Goal: Task Accomplishment & Management: Use online tool/utility

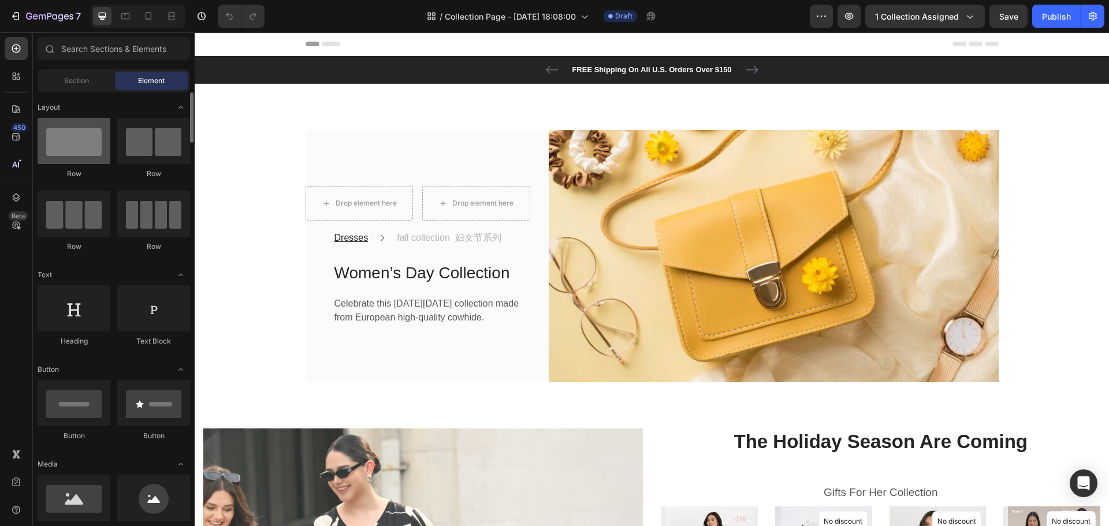
click at [88, 155] on div at bounding box center [74, 141] width 73 height 46
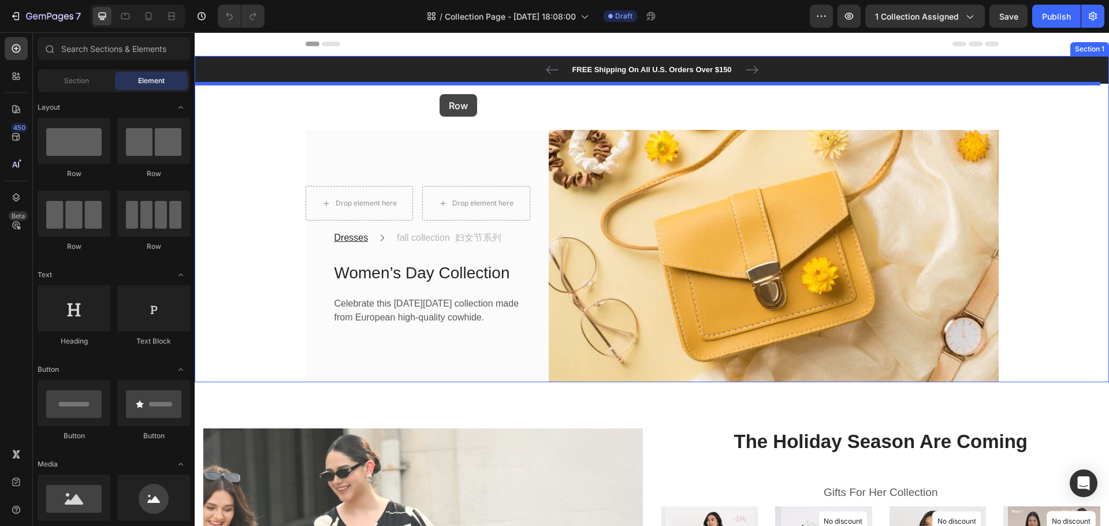
drag, startPoint x: 274, startPoint y: 181, endPoint x: 439, endPoint y: 94, distance: 187.0
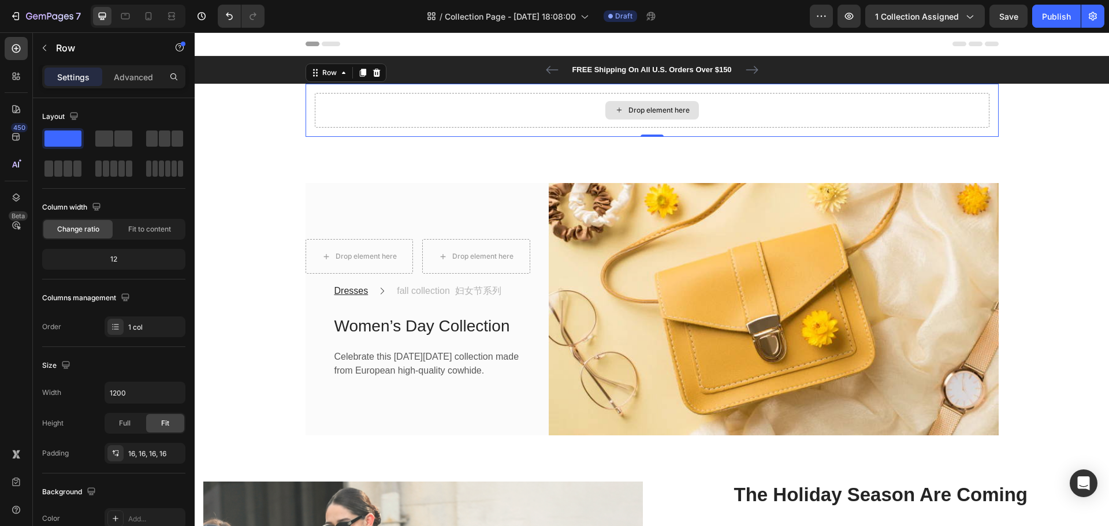
click at [422, 113] on div "Drop element here" at bounding box center [652, 110] width 674 height 35
click at [137, 222] on div "Fit to content" at bounding box center [149, 229] width 69 height 18
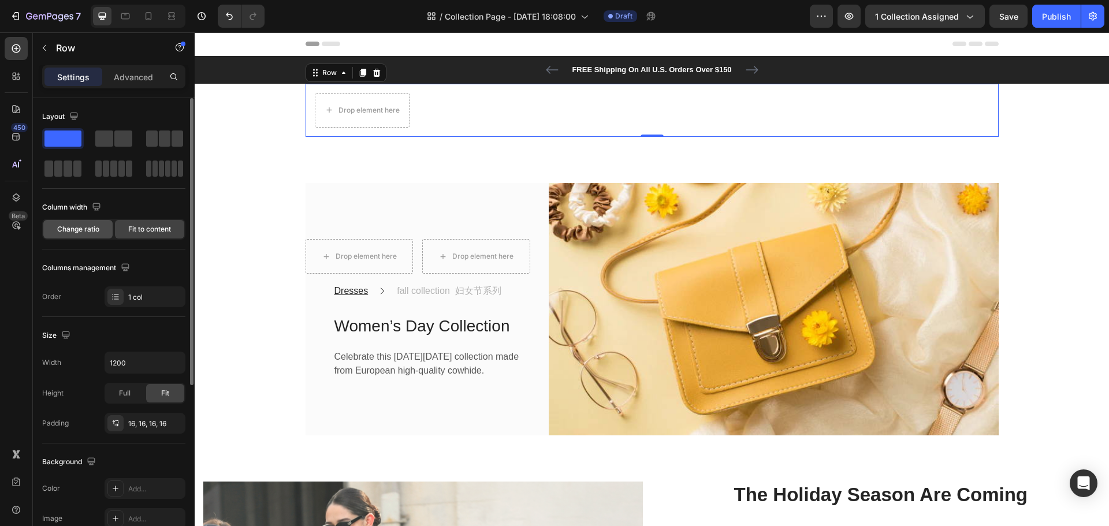
click at [85, 230] on span "Change ratio" at bounding box center [78, 229] width 42 height 10
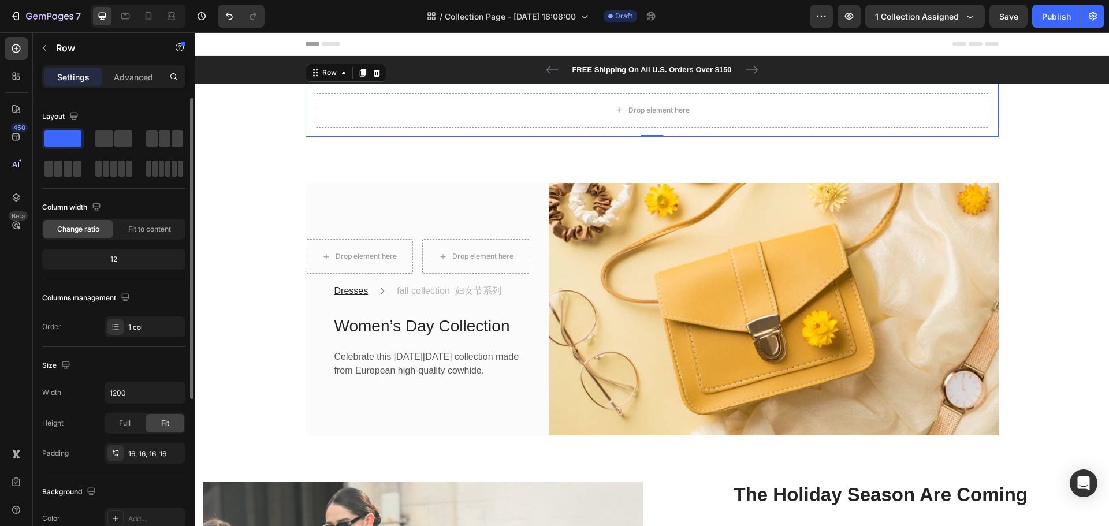
click at [129, 258] on div "12" at bounding box center [113, 259] width 139 height 16
click at [109, 257] on div "12" at bounding box center [113, 259] width 139 height 16
click at [111, 258] on div "12" at bounding box center [113, 259] width 139 height 16
click at [92, 206] on icon "button" at bounding box center [97, 207] width 12 height 12
click at [98, 243] on icon "button" at bounding box center [99, 246] width 9 height 6
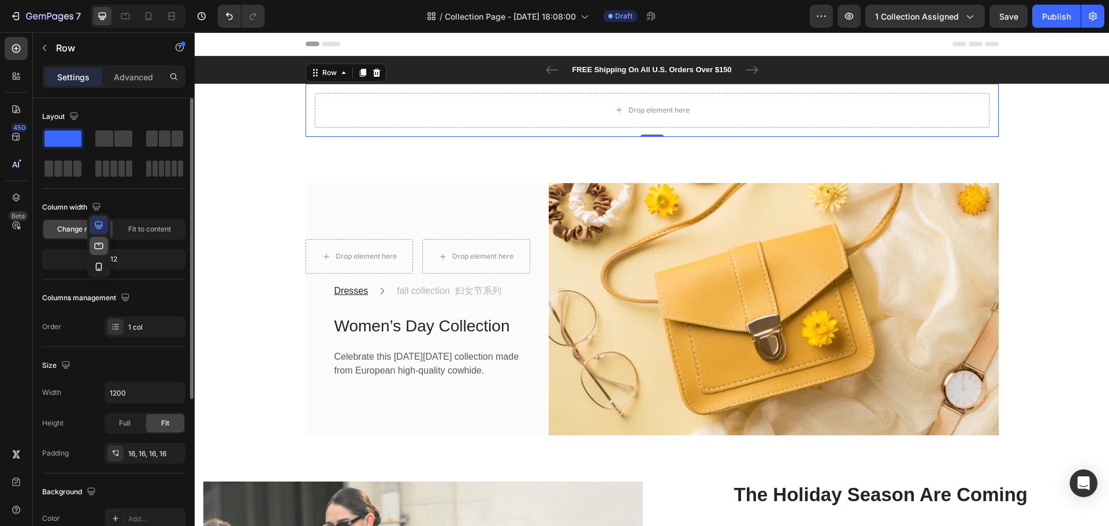
type input "100%"
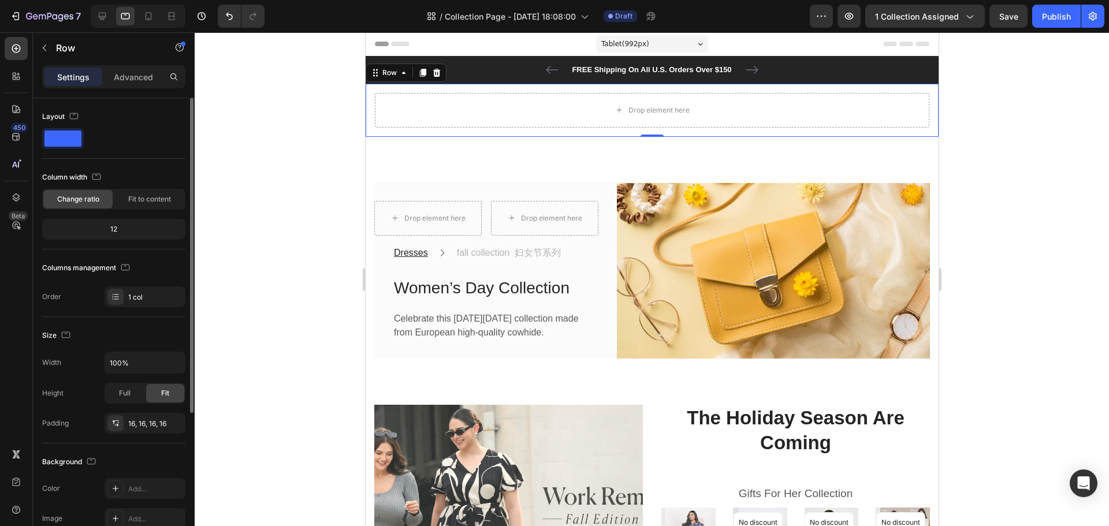
scroll to position [11, 0]
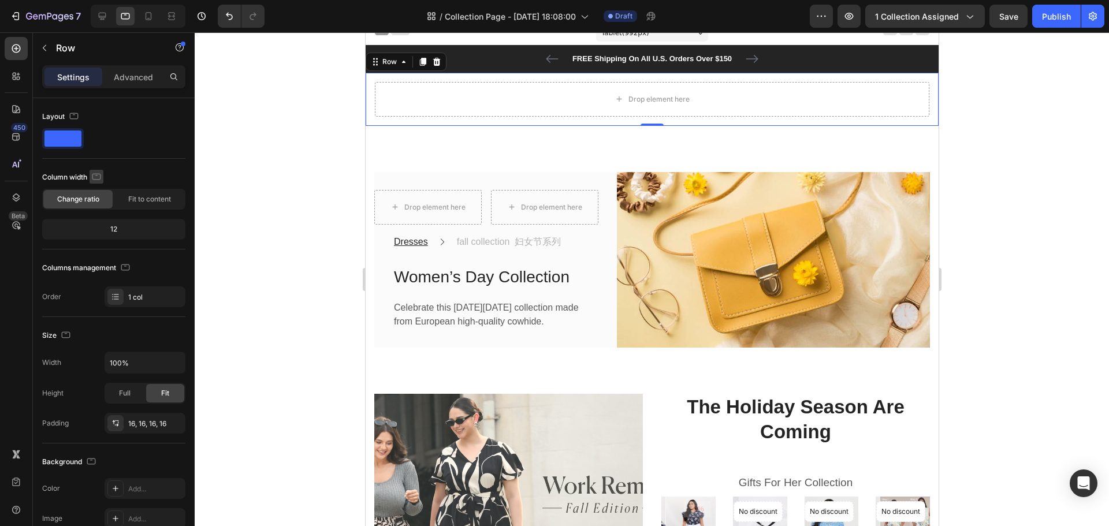
click at [99, 181] on icon "button" at bounding box center [97, 177] width 12 height 12
click at [99, 231] on icon "button" at bounding box center [99, 237] width 12 height 12
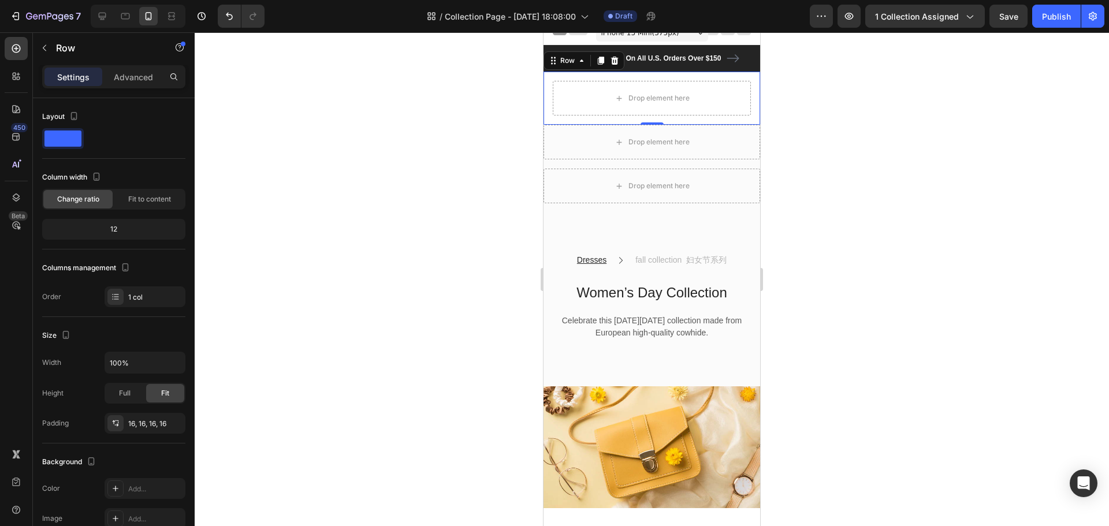
scroll to position [10, 0]
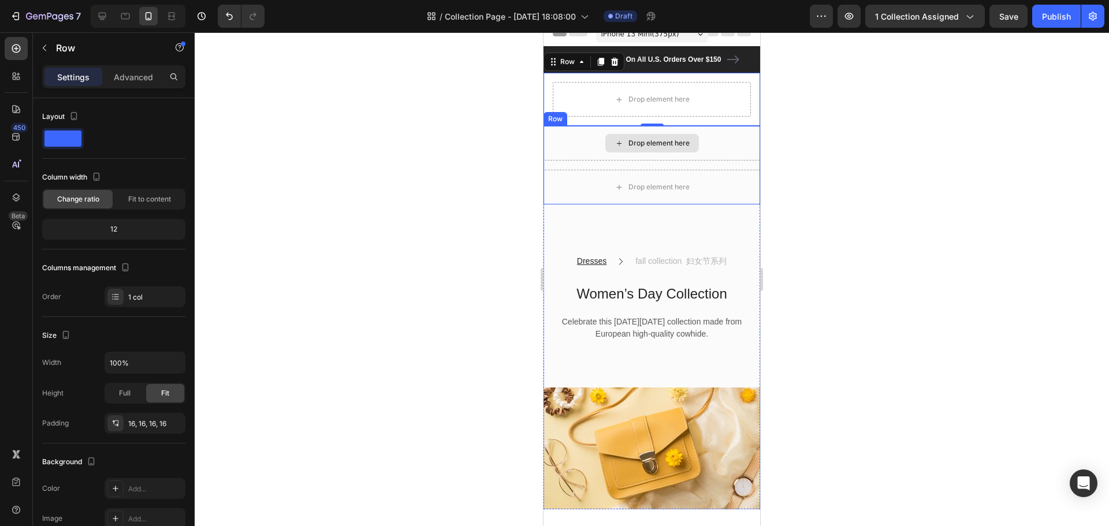
click at [712, 143] on div "Drop element here" at bounding box center [651, 143] width 217 height 35
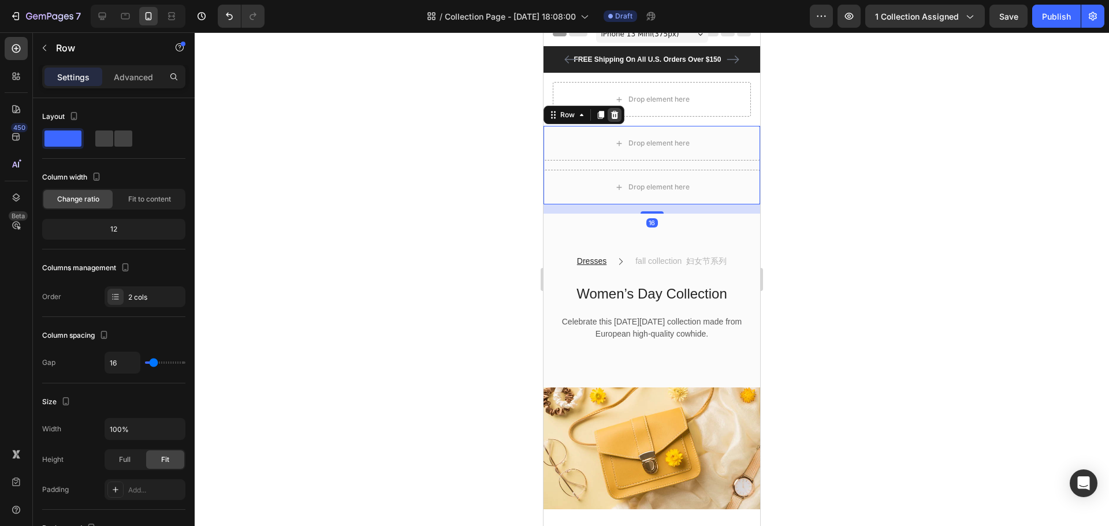
click at [617, 114] on icon at bounding box center [614, 114] width 9 height 9
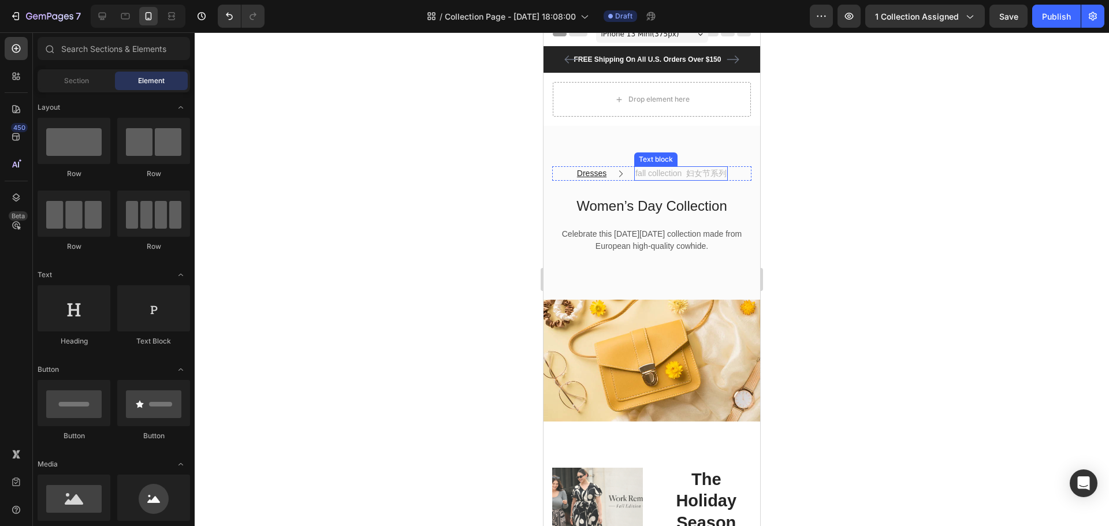
click at [704, 174] on p "fall collection 妇女节系列" at bounding box center [680, 173] width 91 height 12
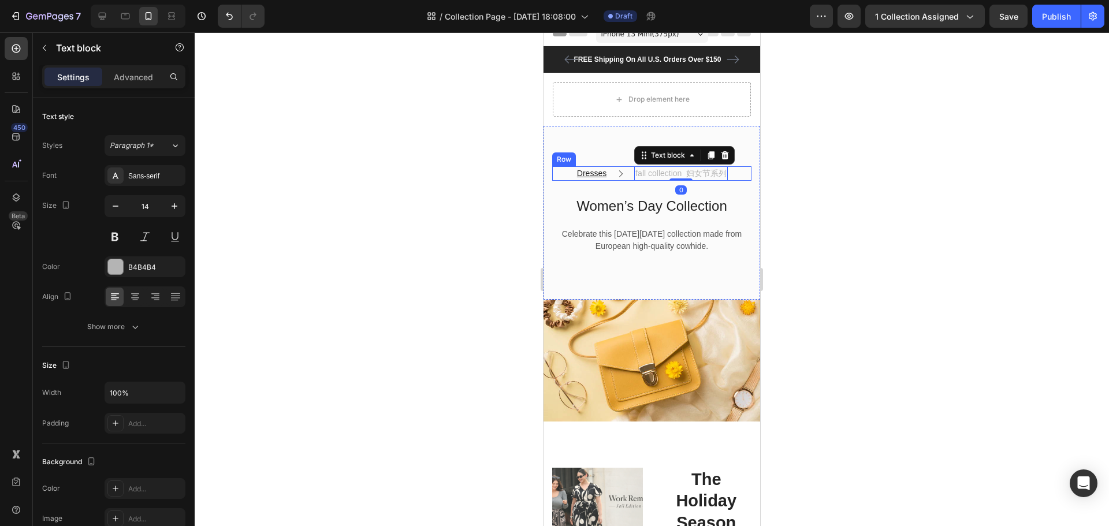
click at [741, 176] on div "Dresses Text block Icon fall collection 妇女节系列 Text block 0 Row" at bounding box center [651, 173] width 199 height 14
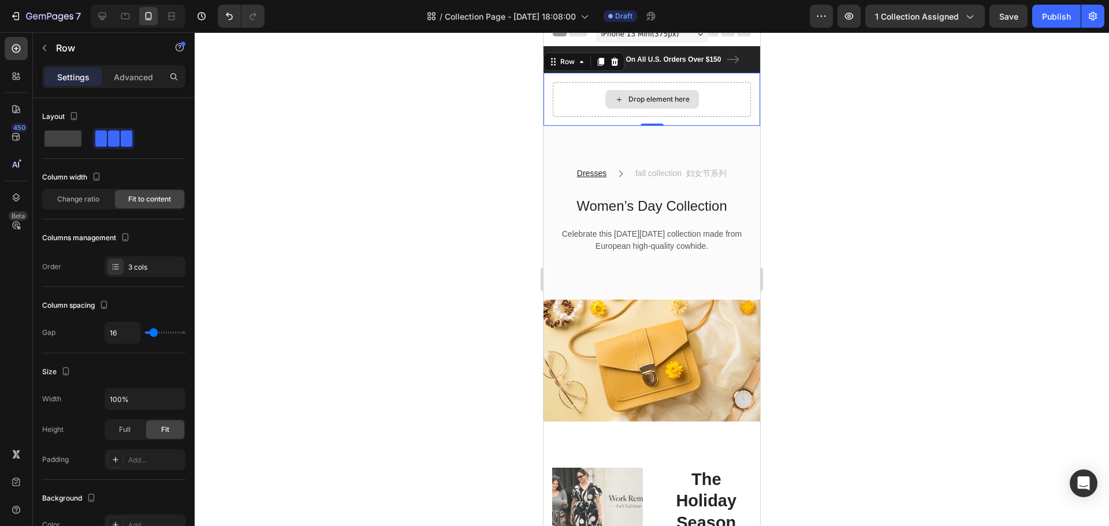
click at [714, 102] on div "Drop element here" at bounding box center [652, 99] width 198 height 35
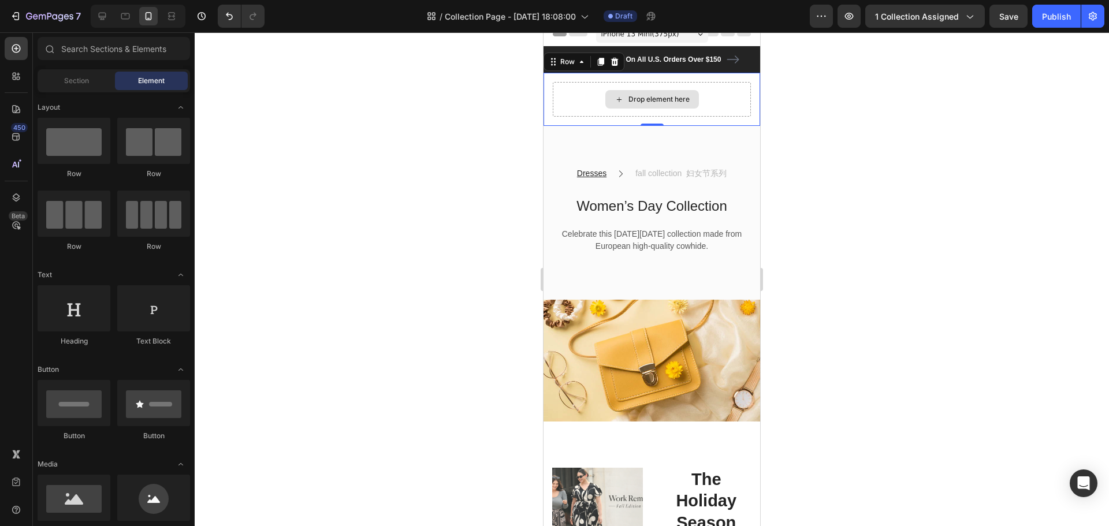
click at [654, 99] on div "Drop element here" at bounding box center [658, 99] width 61 height 9
click at [93, 85] on div "Section" at bounding box center [76, 81] width 73 height 18
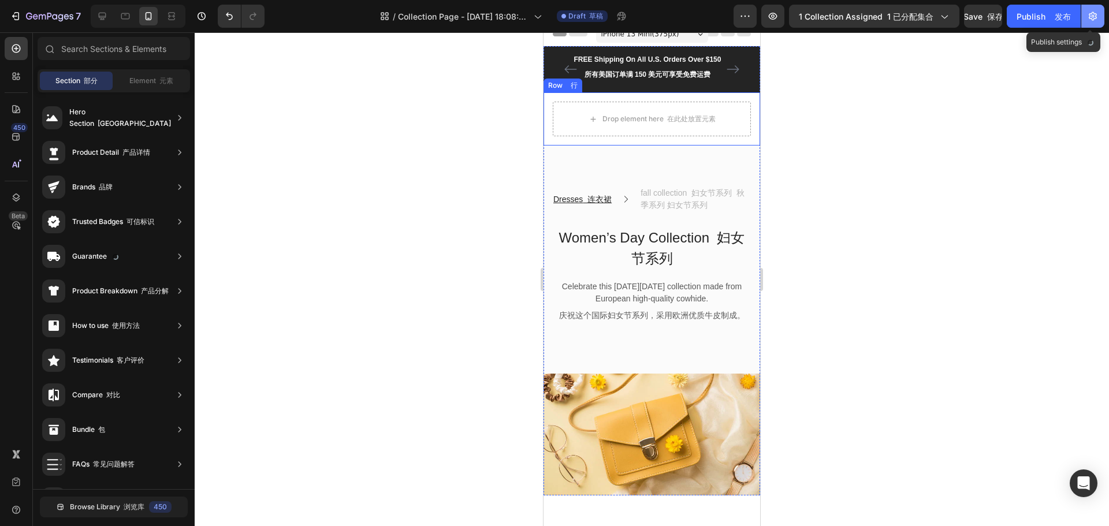
click at [1096, 10] on icon "button" at bounding box center [1093, 16] width 12 height 12
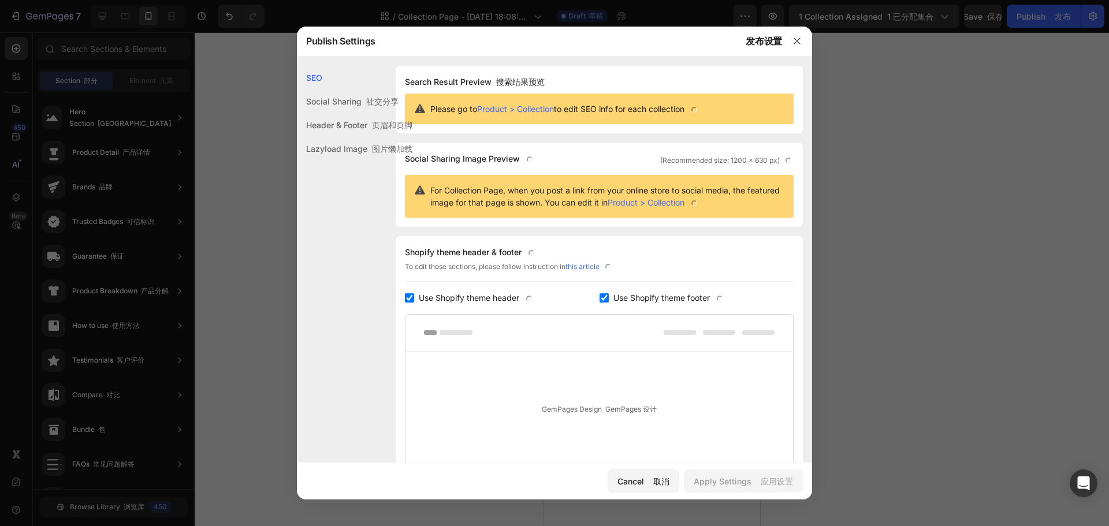
click at [337, 102] on div "Social Sharing 社交分享" at bounding box center [354, 101] width 115 height 24
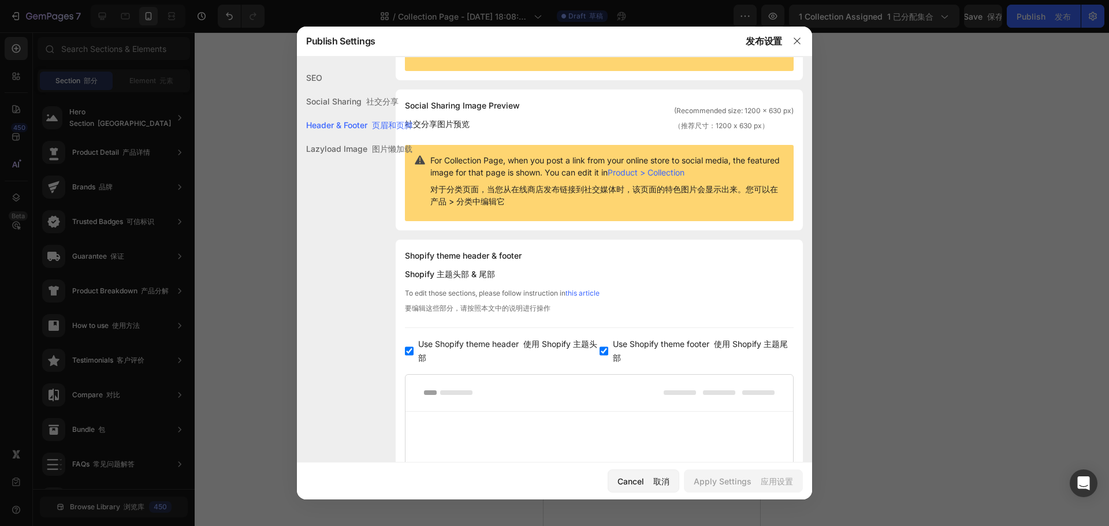
click at [344, 125] on div "Header & Footer 页眉和页脚" at bounding box center [354, 125] width 115 height 24
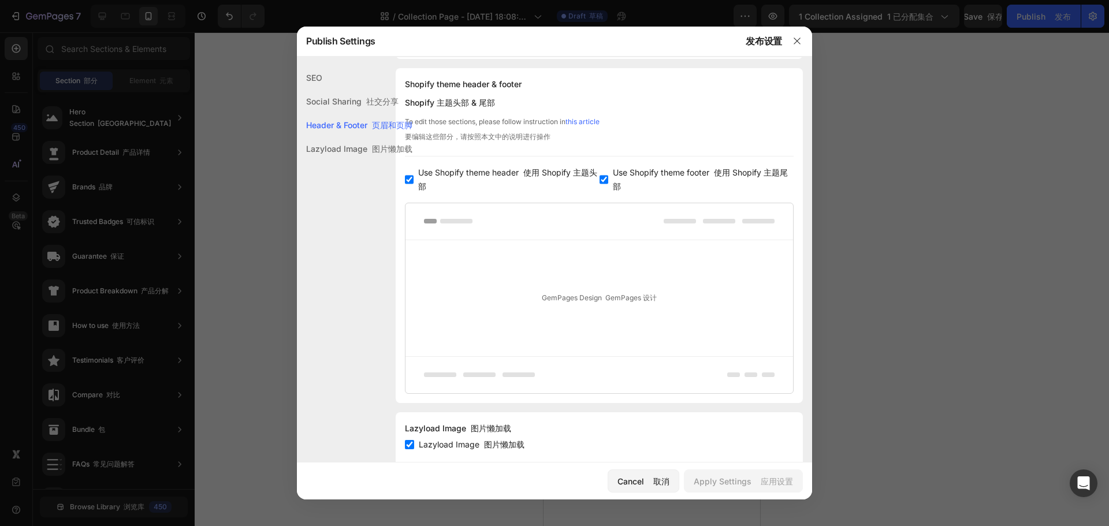
click at [344, 150] on div "Lazyload Image 图片懒加载" at bounding box center [354, 149] width 115 height 24
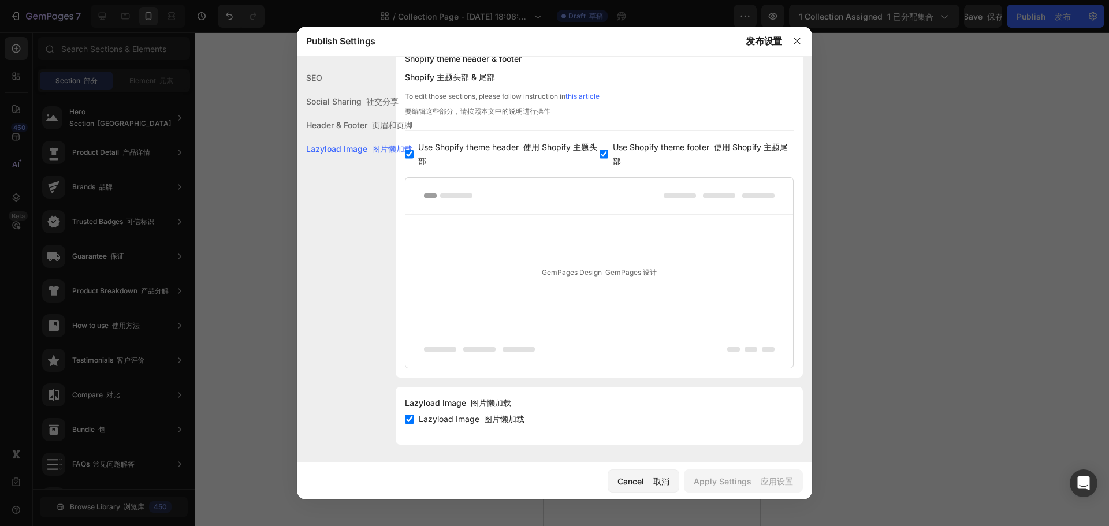
drag, startPoint x: 348, startPoint y: 128, endPoint x: 308, endPoint y: 84, distance: 58.9
click at [345, 125] on div "Header & Footer 页眉和页脚" at bounding box center [354, 125] width 115 height 24
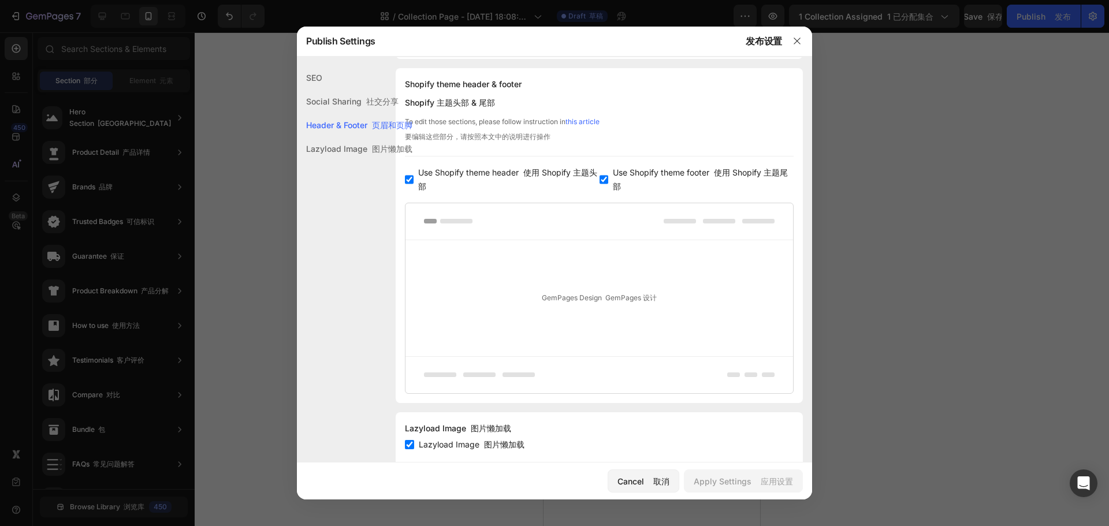
click at [311, 70] on div "SEO" at bounding box center [354, 78] width 115 height 24
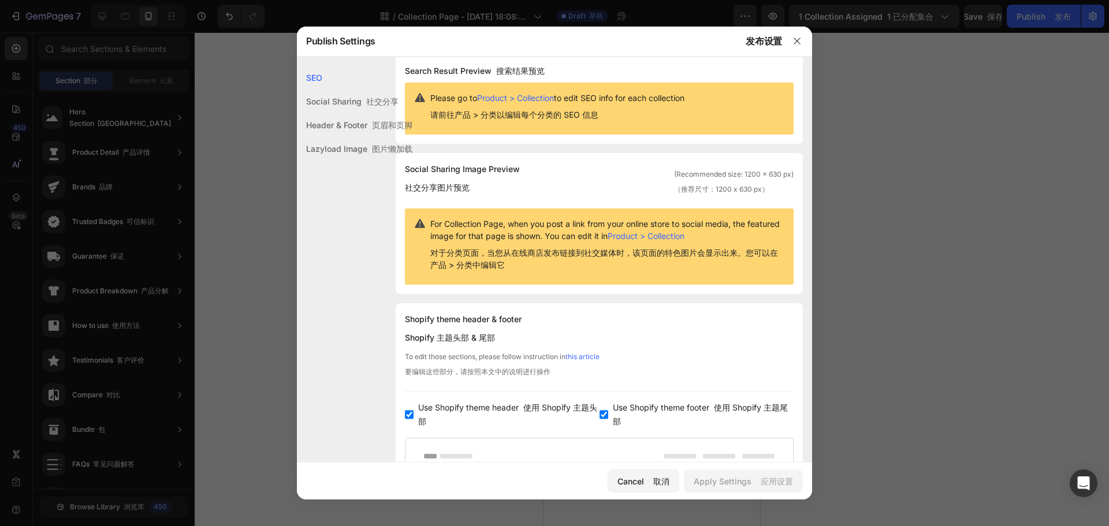
scroll to position [0, 0]
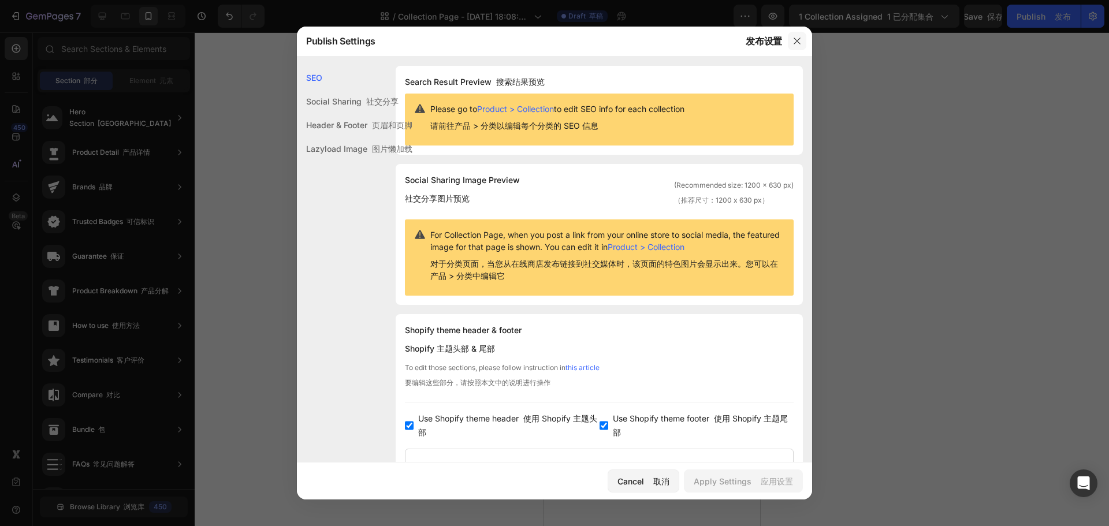
click at [797, 35] on button "button" at bounding box center [797, 41] width 18 height 18
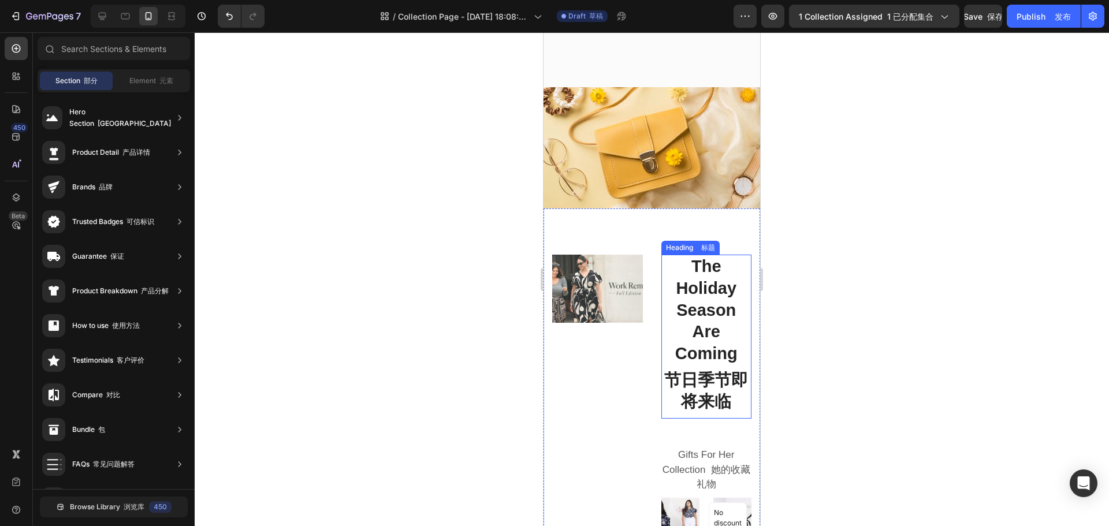
scroll to position [417, 0]
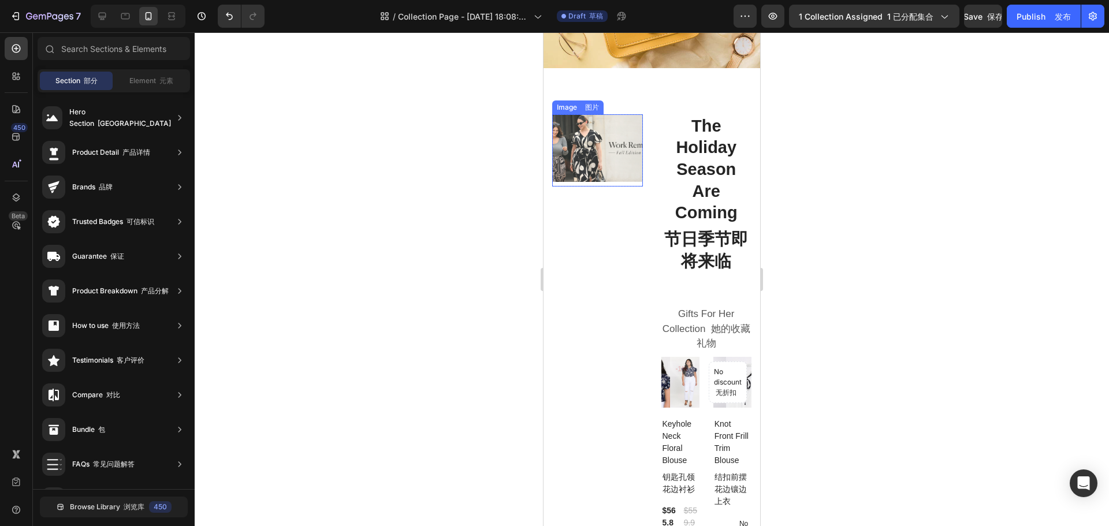
click at [583, 176] on img at bounding box center [597, 148] width 91 height 68
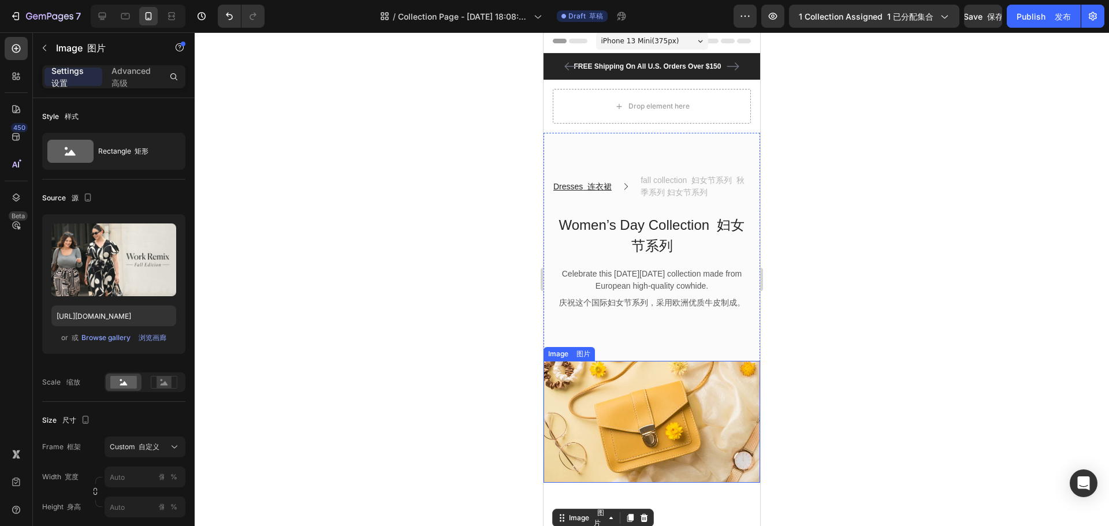
scroll to position [0, 0]
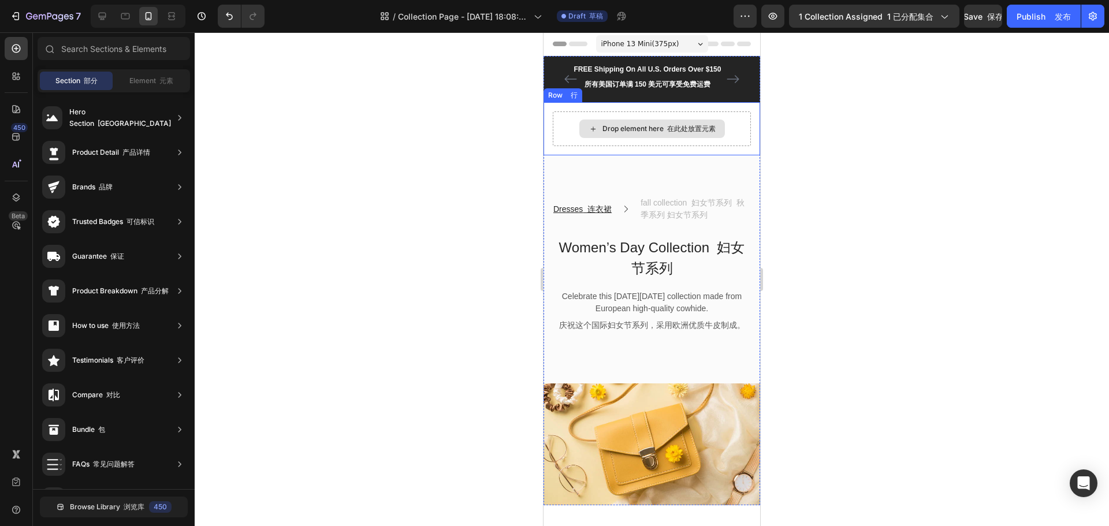
click at [622, 124] on div "Drop element here 在此处放置元素" at bounding box center [652, 129] width 146 height 18
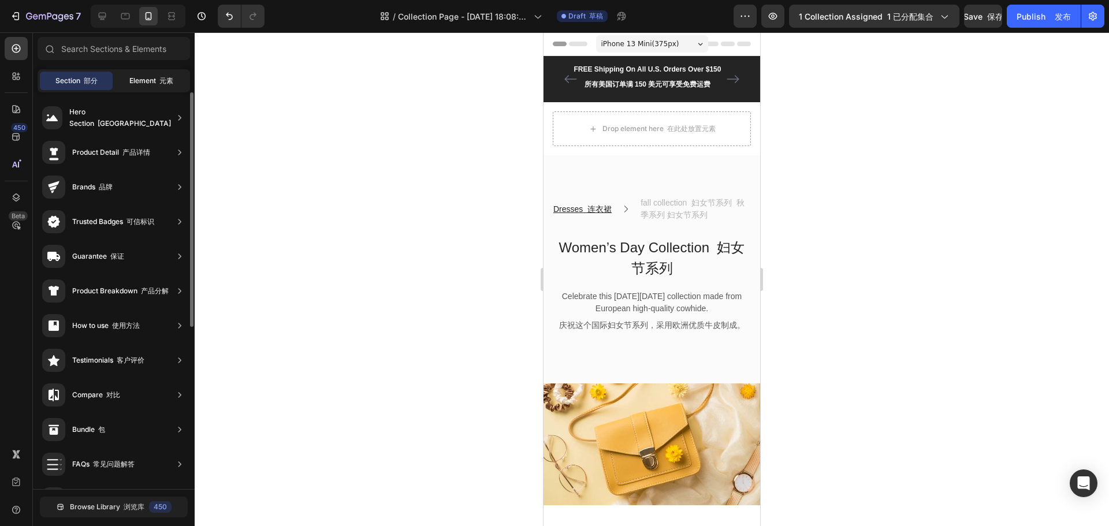
click at [141, 81] on span "Element 元素" at bounding box center [151, 81] width 44 height 10
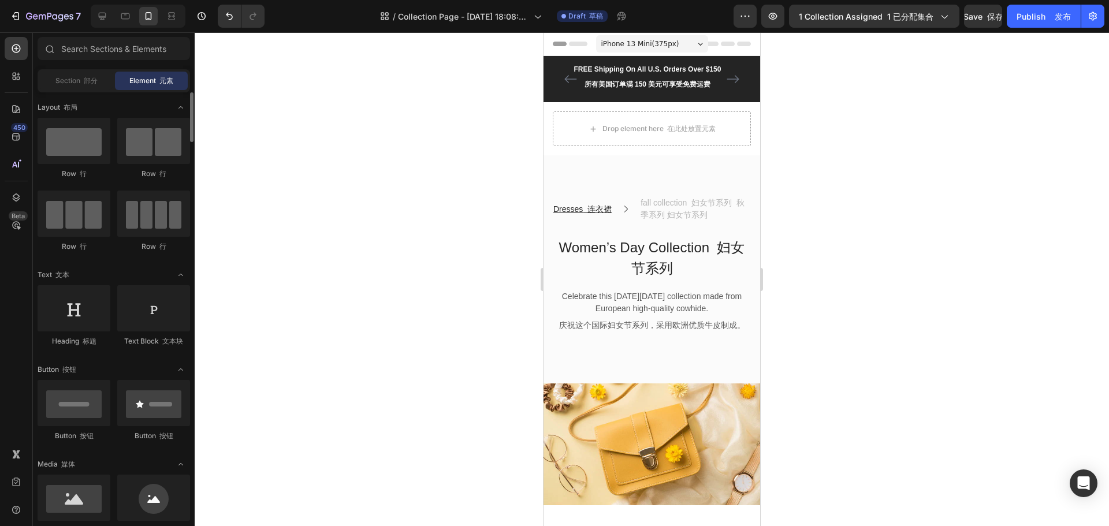
scroll to position [115, 0]
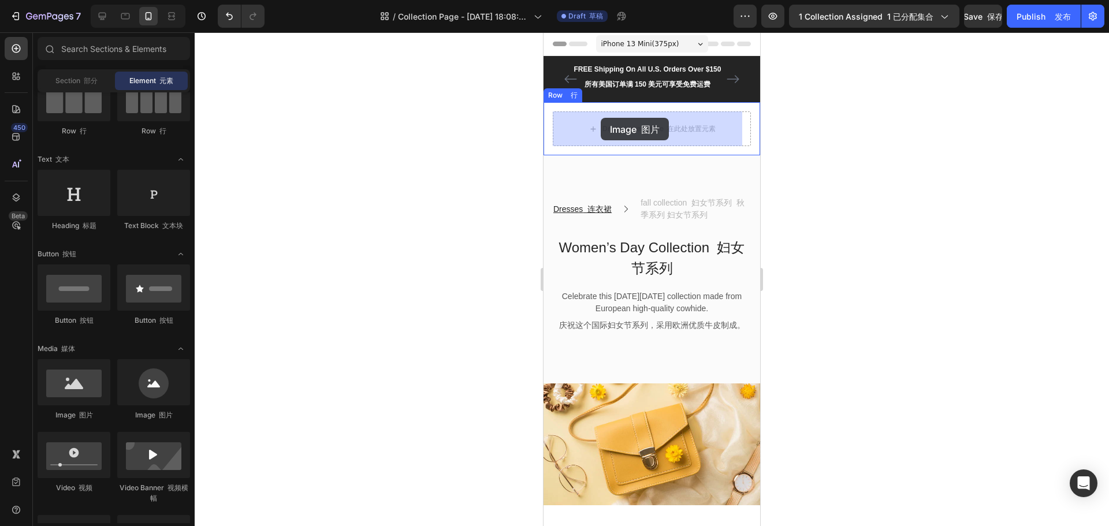
drag, startPoint x: 619, startPoint y: 422, endPoint x: 600, endPoint y: 118, distance: 304.3
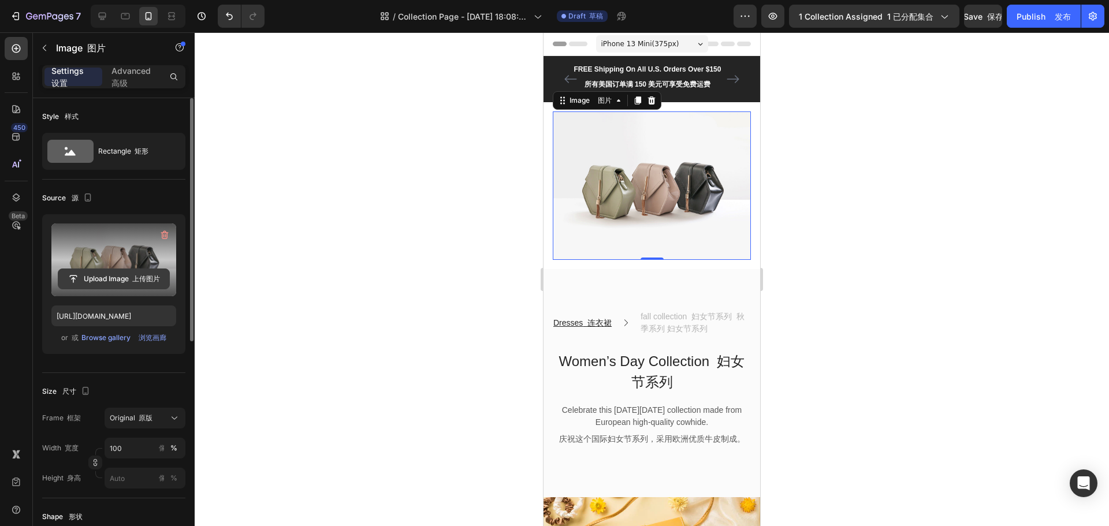
click at [143, 276] on input "file" at bounding box center [113, 279] width 111 height 20
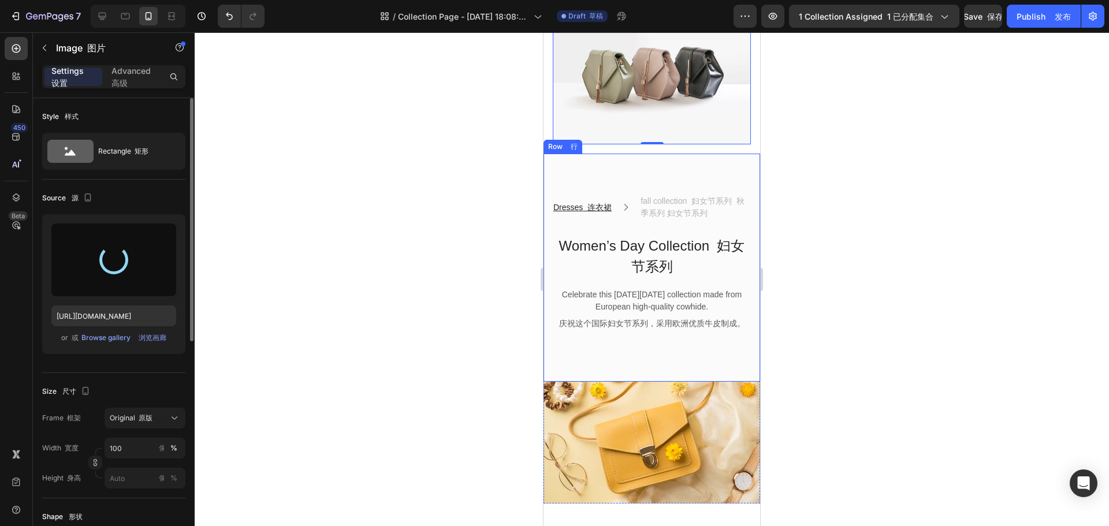
scroll to position [0, 0]
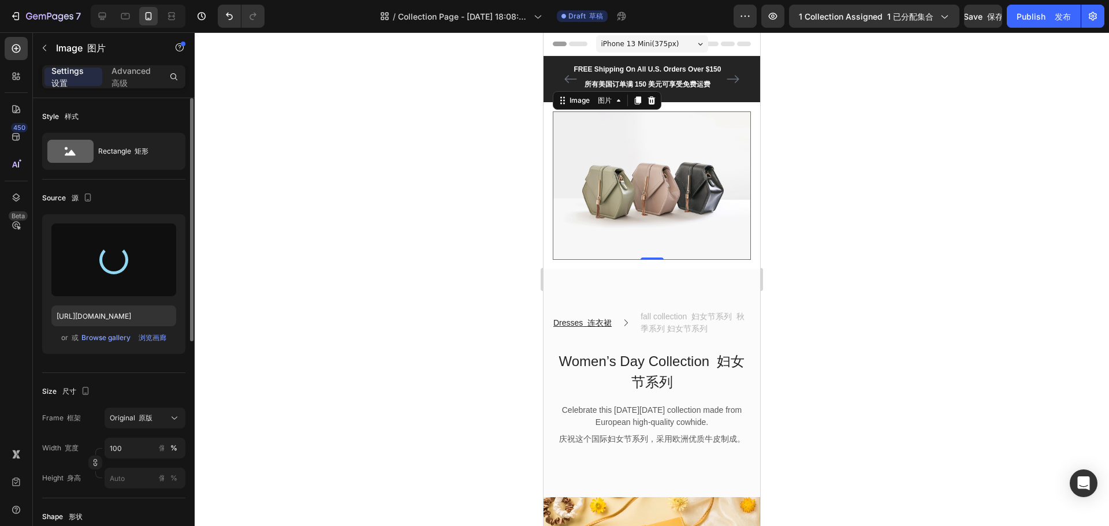
type input "[URL][DOMAIN_NAME]"
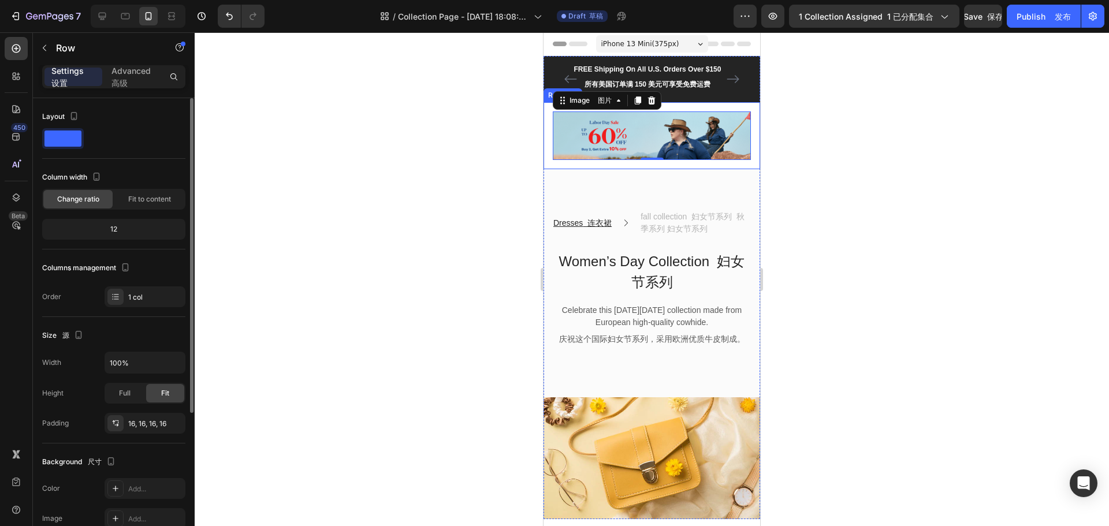
click at [547, 132] on div "Image 图片 0 Row 行" at bounding box center [651, 135] width 217 height 67
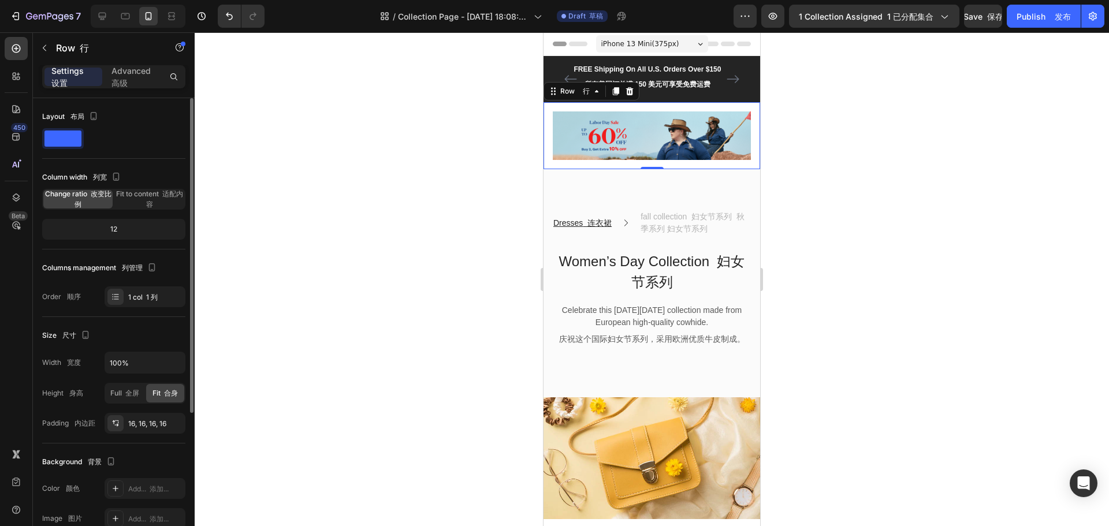
click at [751, 138] on div "Image 图片 Row 行 0" at bounding box center [651, 135] width 217 height 67
click at [546, 135] on div "Image 图片 Row 行" at bounding box center [651, 135] width 217 height 67
click at [557, 130] on img at bounding box center [652, 135] width 198 height 49
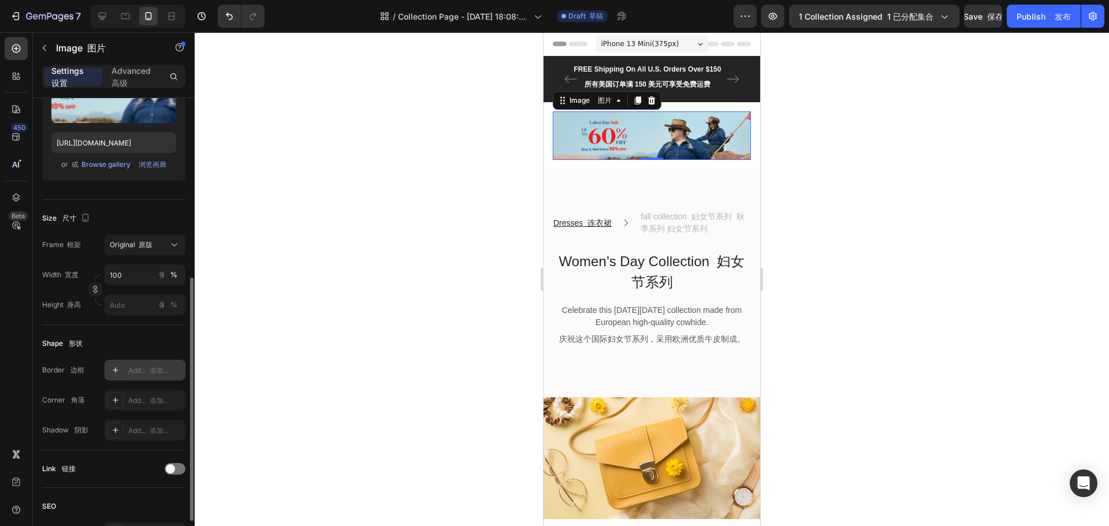
scroll to position [231, 0]
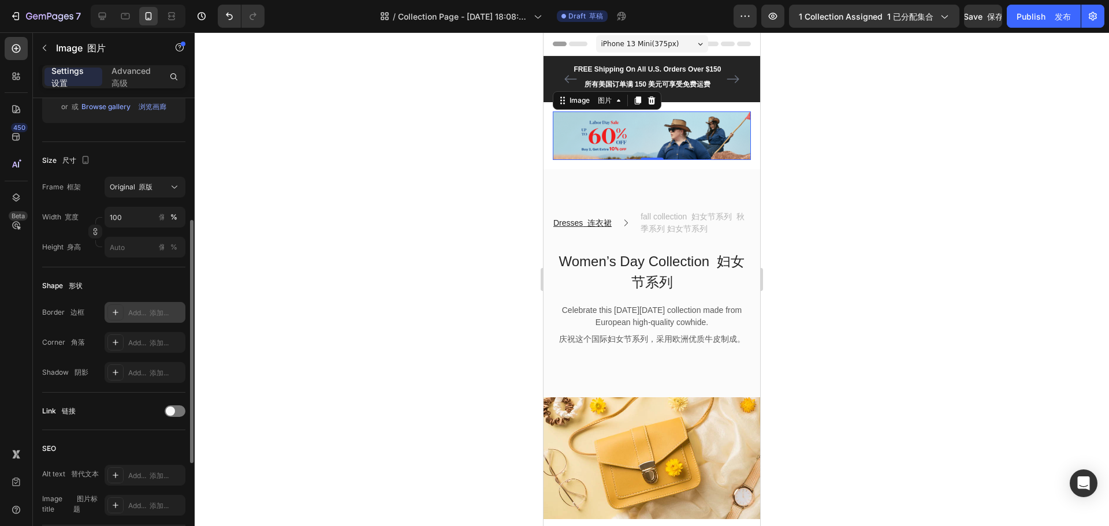
click at [141, 315] on div "Add... 添加..." at bounding box center [155, 313] width 54 height 10
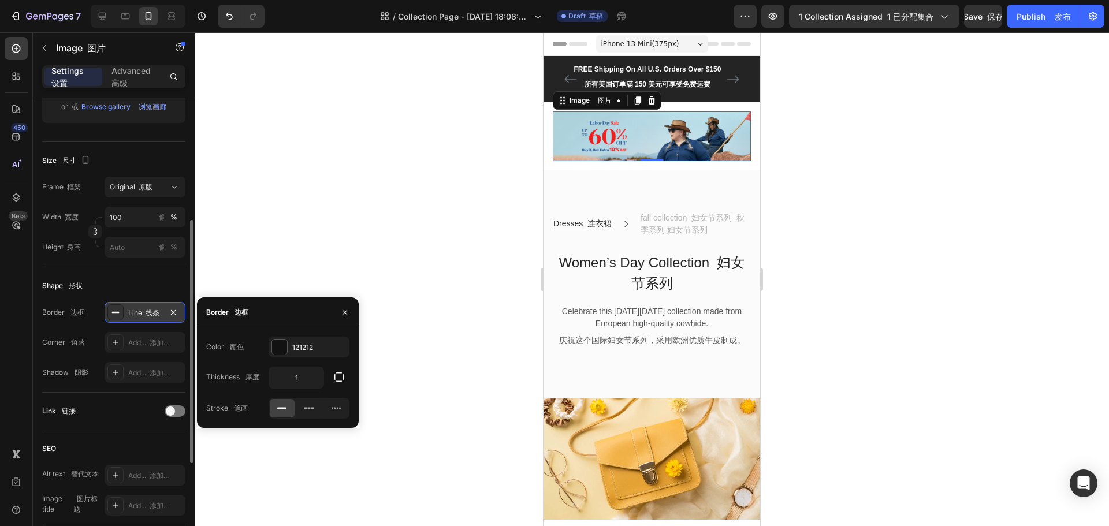
click at [144, 287] on div "Shape 形状" at bounding box center [113, 286] width 143 height 18
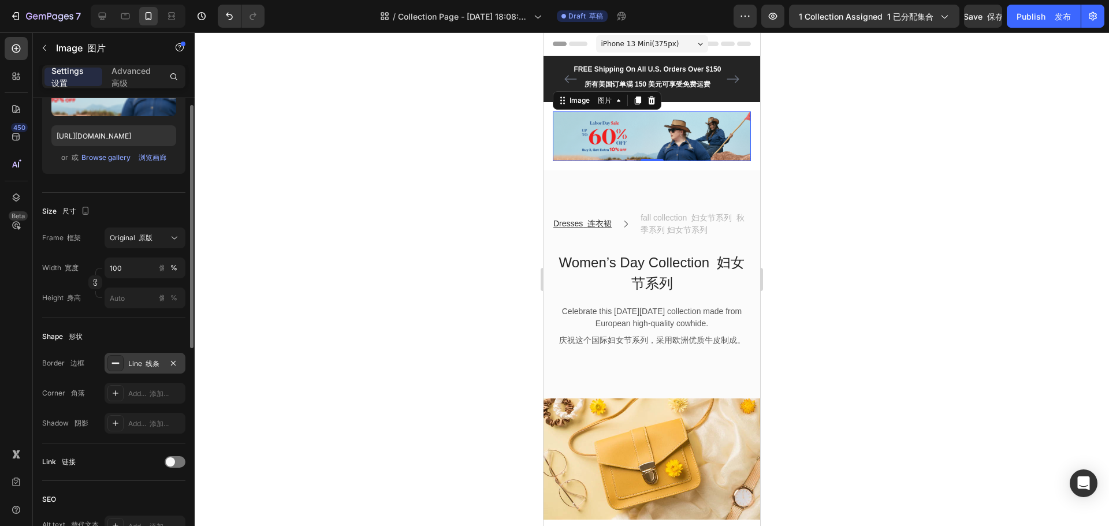
scroll to position [0, 0]
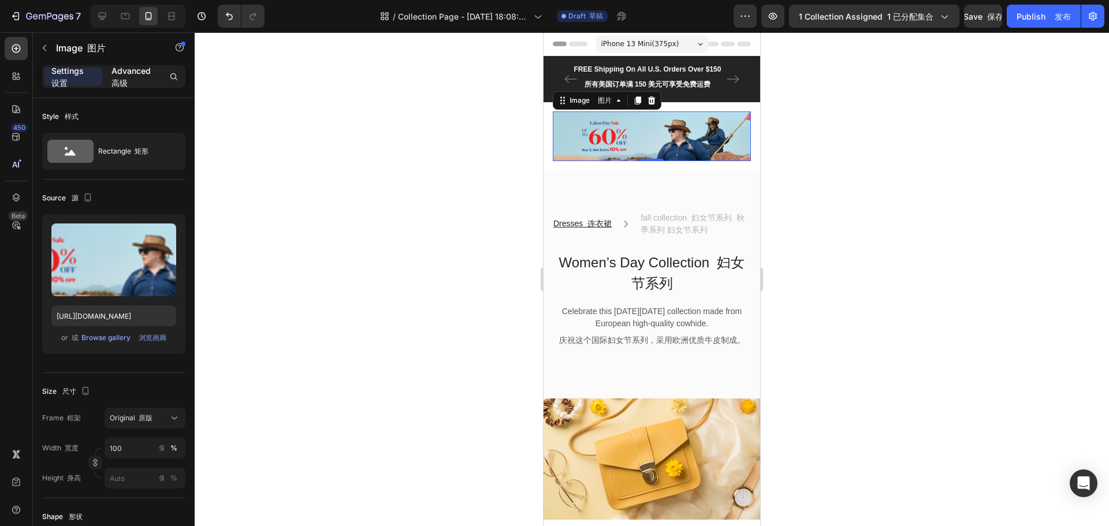
click at [121, 85] on font "高级" at bounding box center [119, 83] width 16 height 10
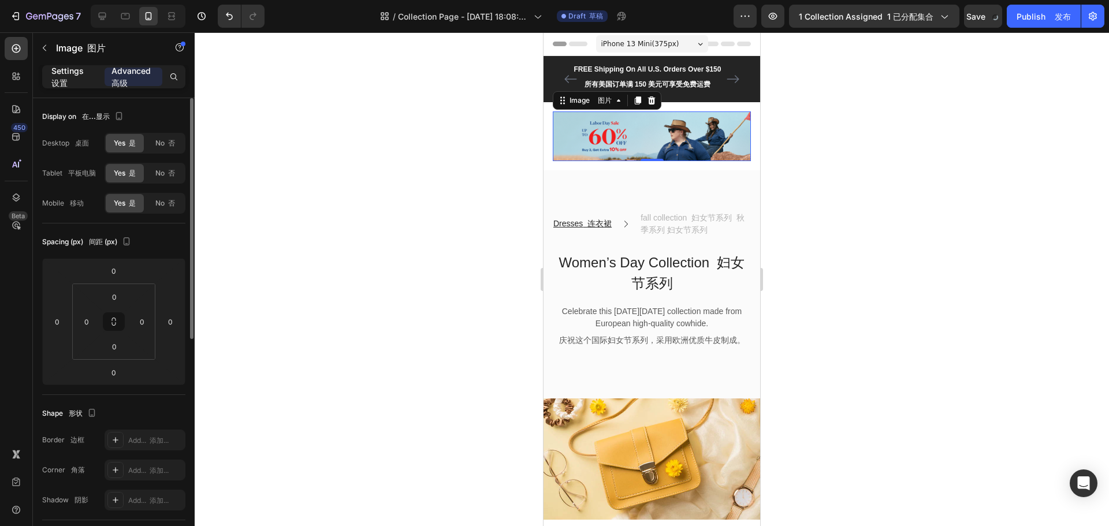
click at [66, 79] on font "设置" at bounding box center [59, 83] width 16 height 10
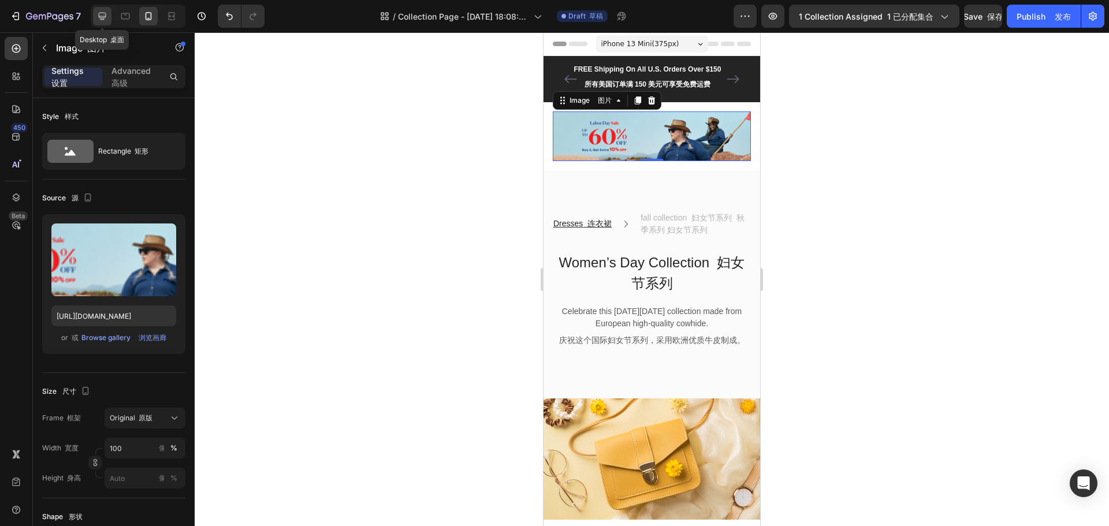
click at [98, 17] on icon at bounding box center [102, 16] width 12 height 12
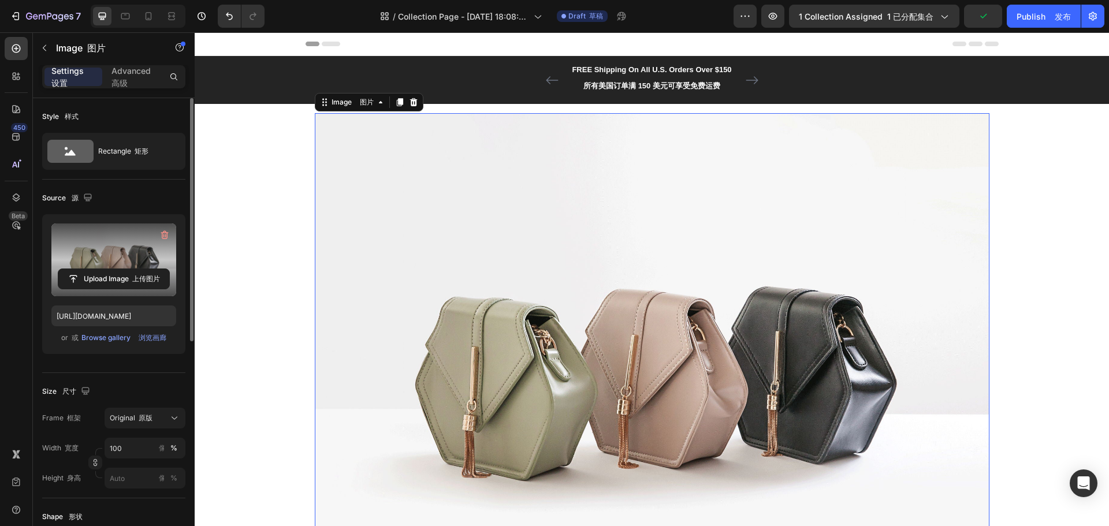
click at [129, 255] on label at bounding box center [113, 259] width 125 height 73
click at [129, 269] on input "file" at bounding box center [113, 279] width 111 height 20
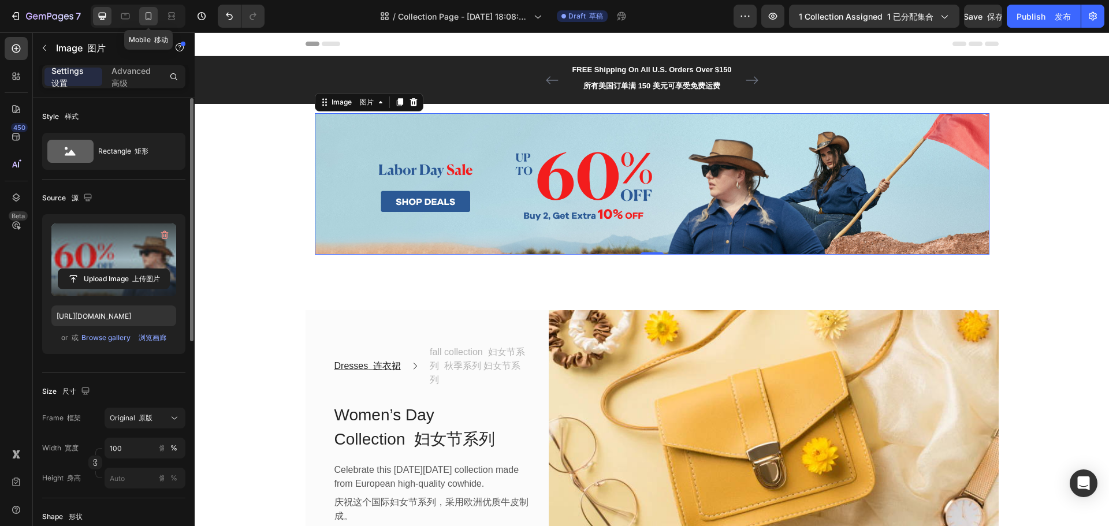
click at [153, 17] on icon at bounding box center [149, 16] width 12 height 12
type input "[URL][DOMAIN_NAME]"
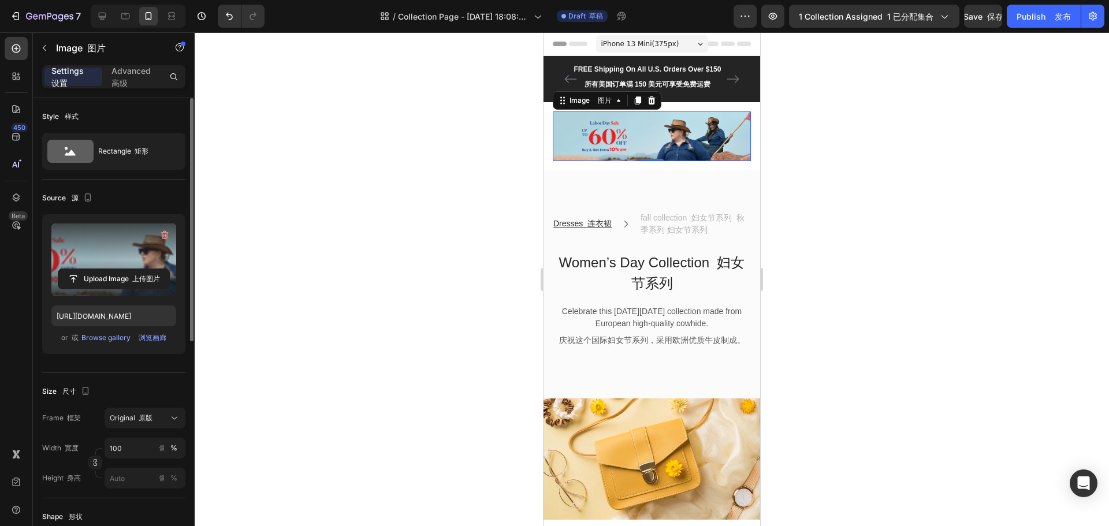
scroll to position [39, 0]
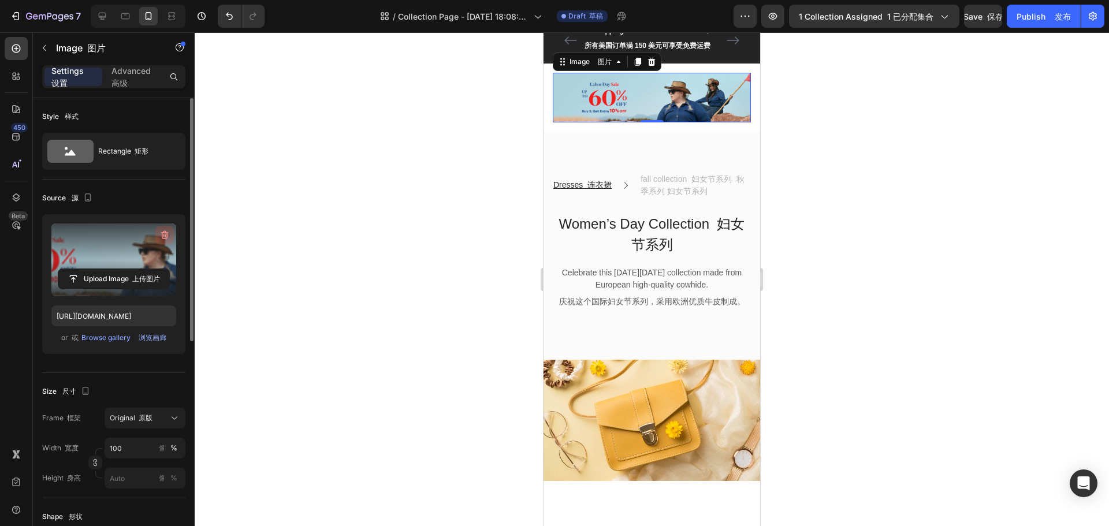
click at [165, 232] on icon "button" at bounding box center [165, 235] width 8 height 9
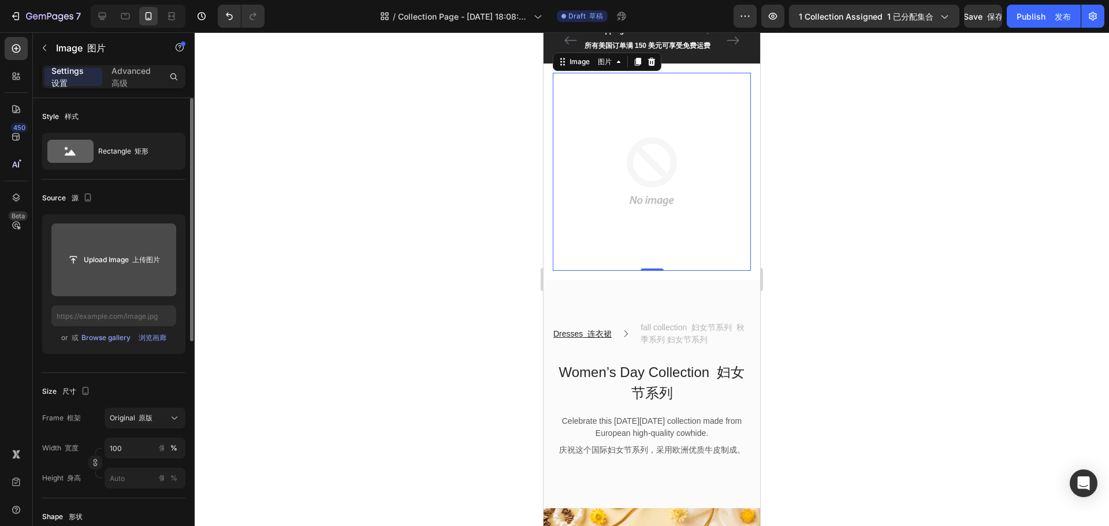
click at [155, 236] on input "file" at bounding box center [113, 259] width 125 height 73
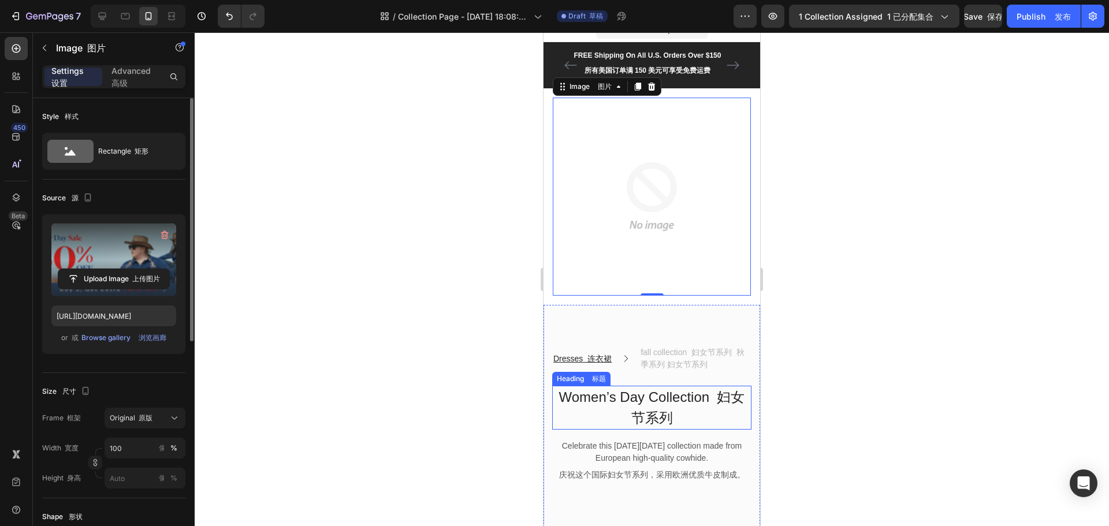
scroll to position [0, 0]
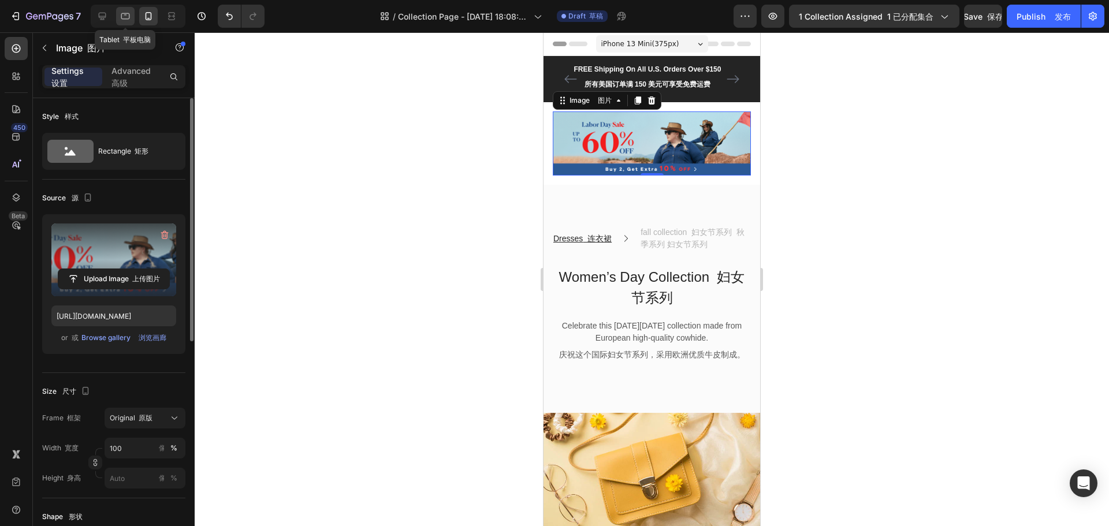
click at [128, 13] on icon at bounding box center [125, 16] width 9 height 6
type input "[URL][DOMAIN_NAME]"
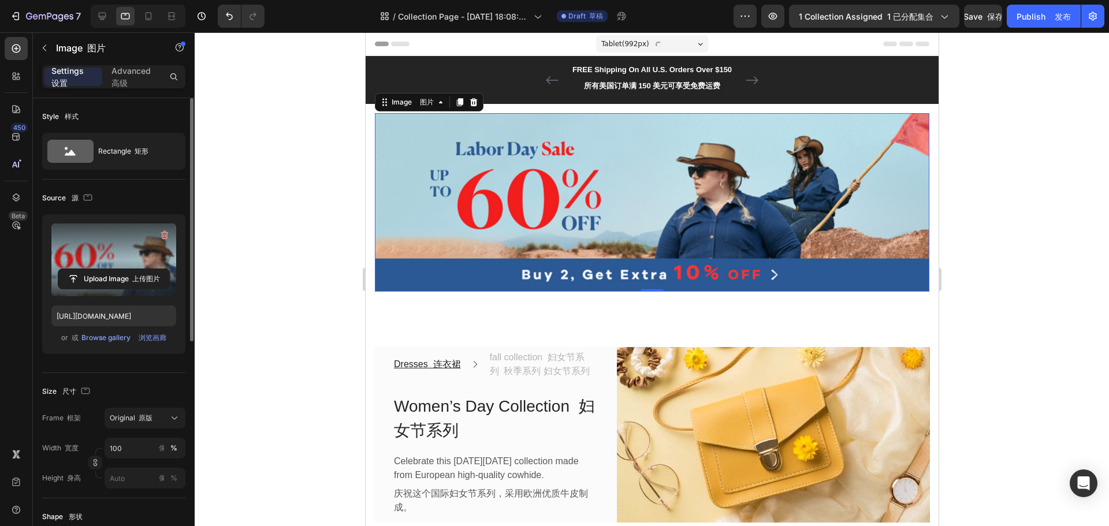
scroll to position [40, 0]
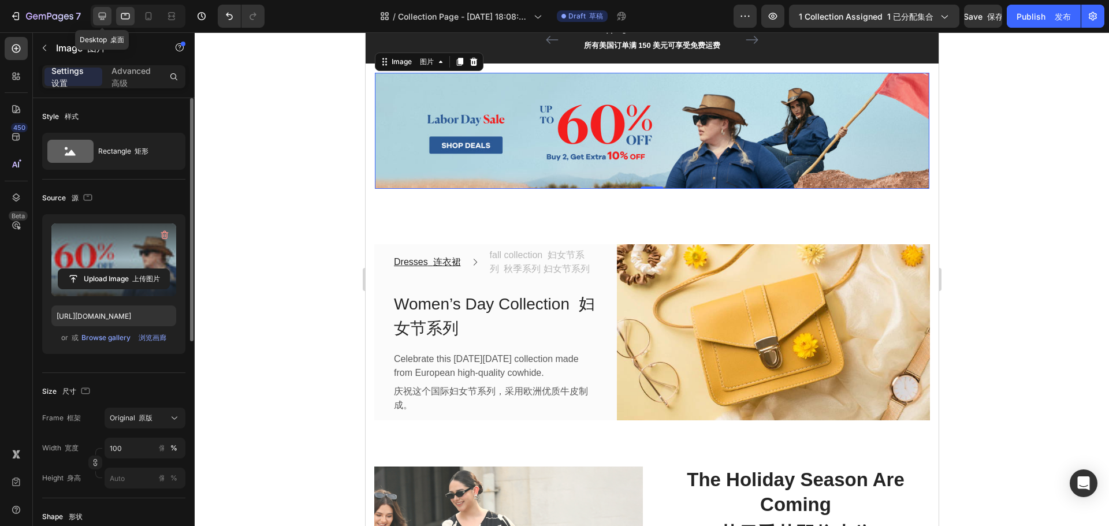
click at [99, 16] on icon at bounding box center [103, 17] width 8 height 8
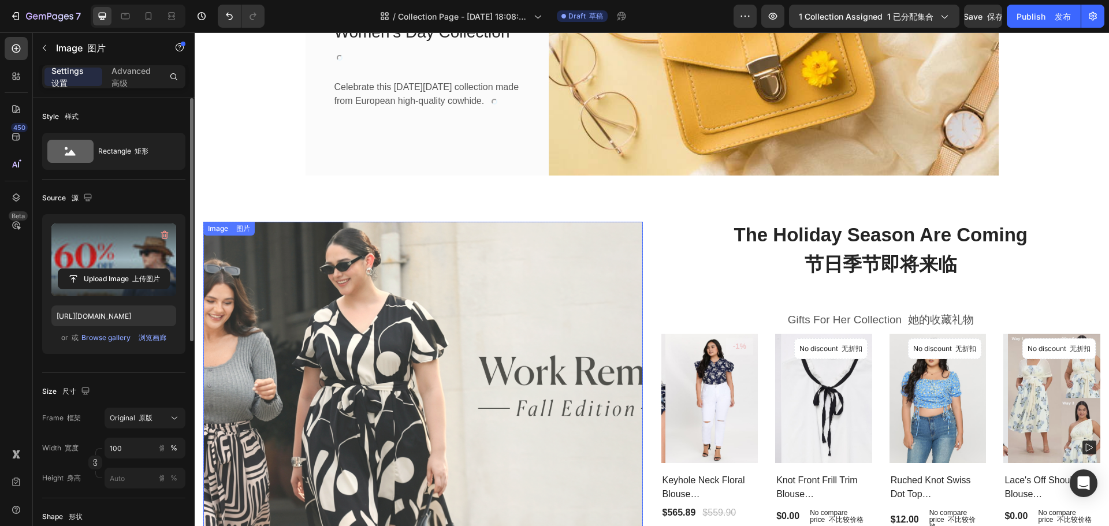
scroll to position [368, 0]
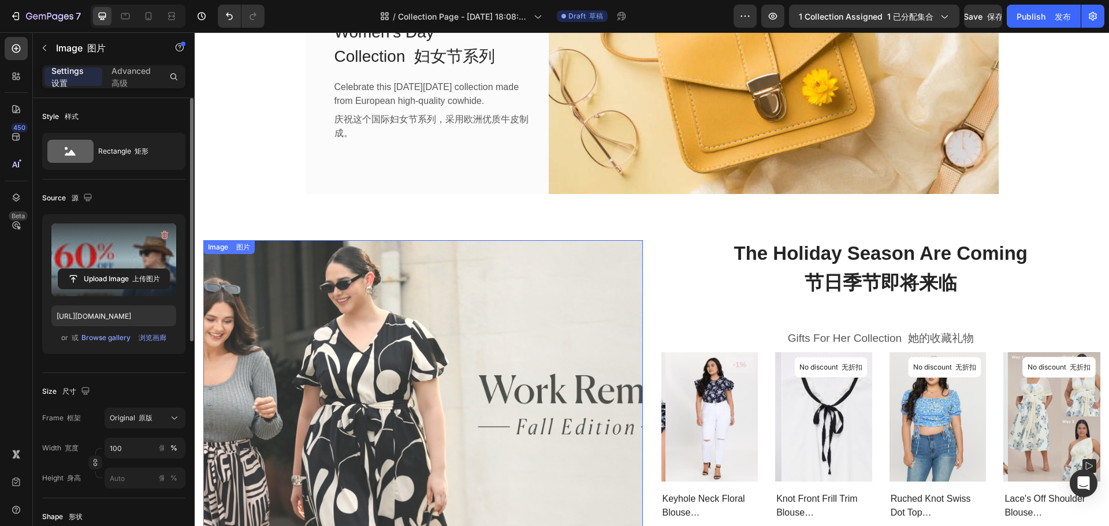
click at [437, 333] on img at bounding box center [422, 404] width 439 height 329
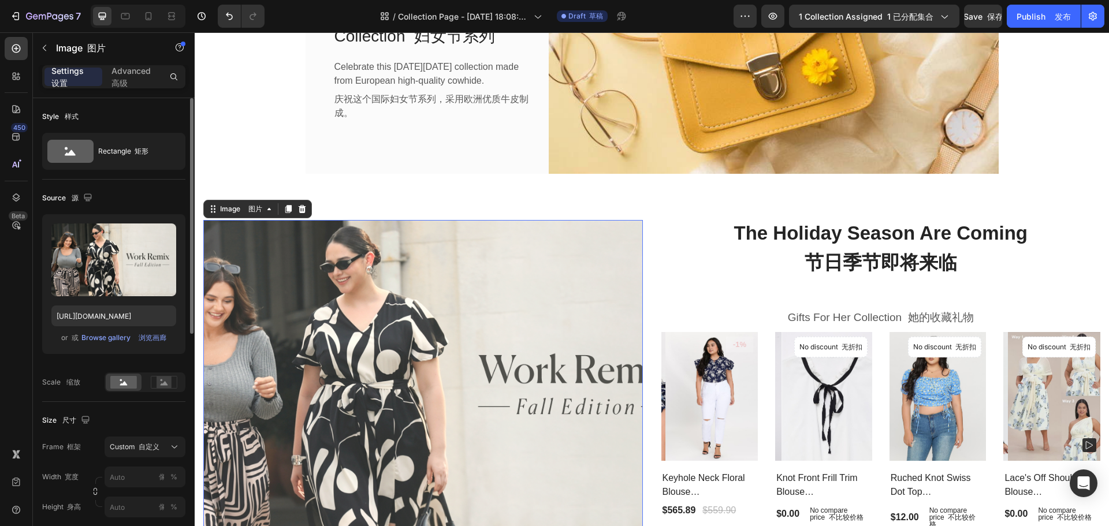
scroll to position [58, 0]
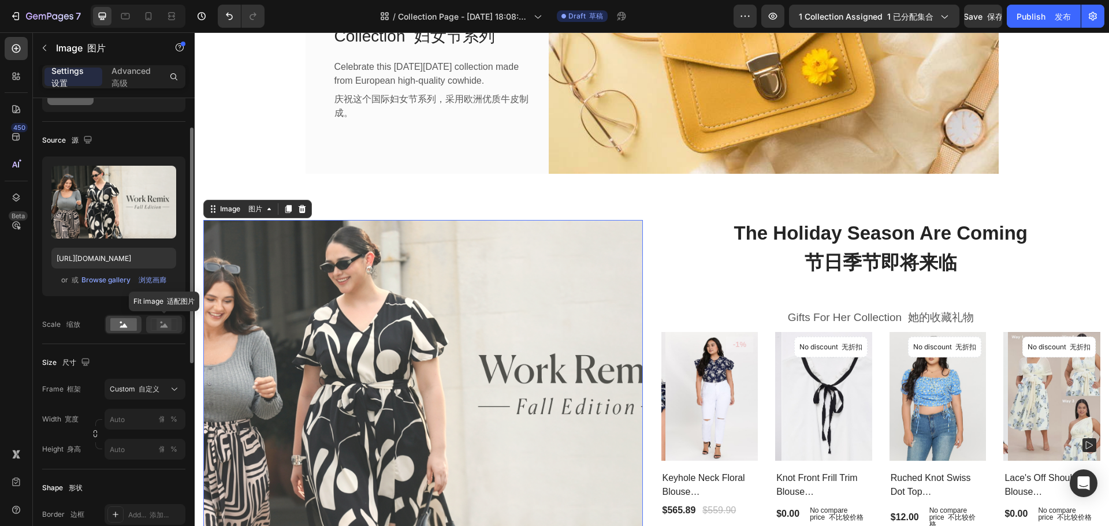
click at [152, 325] on icon at bounding box center [164, 324] width 27 height 13
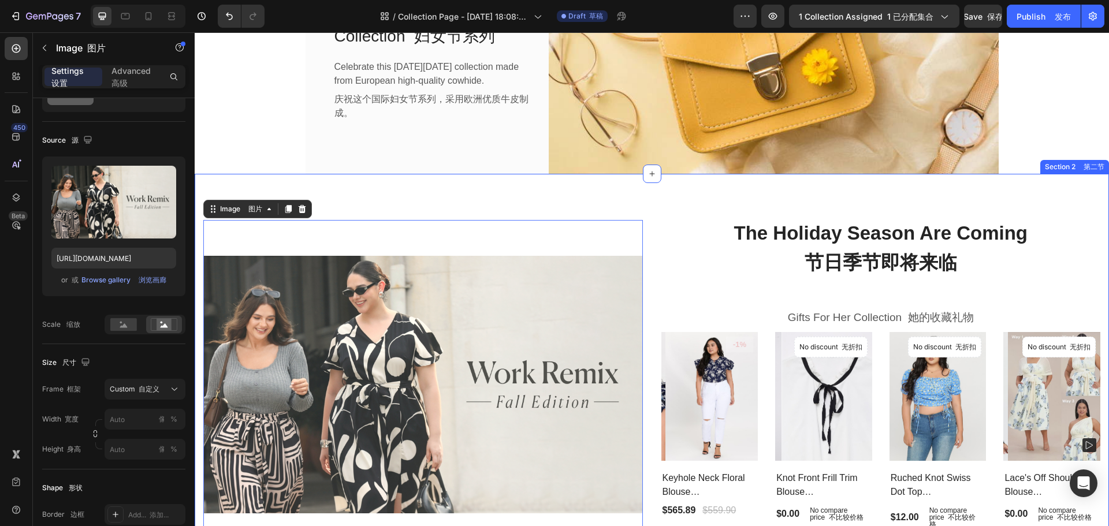
click at [600, 195] on div "Image 图片 8 Row 行 The Holiday Season Are Coming 节日季节即将来临 Heading 标题 Gifts For He…" at bounding box center [652, 387] width 914 height 426
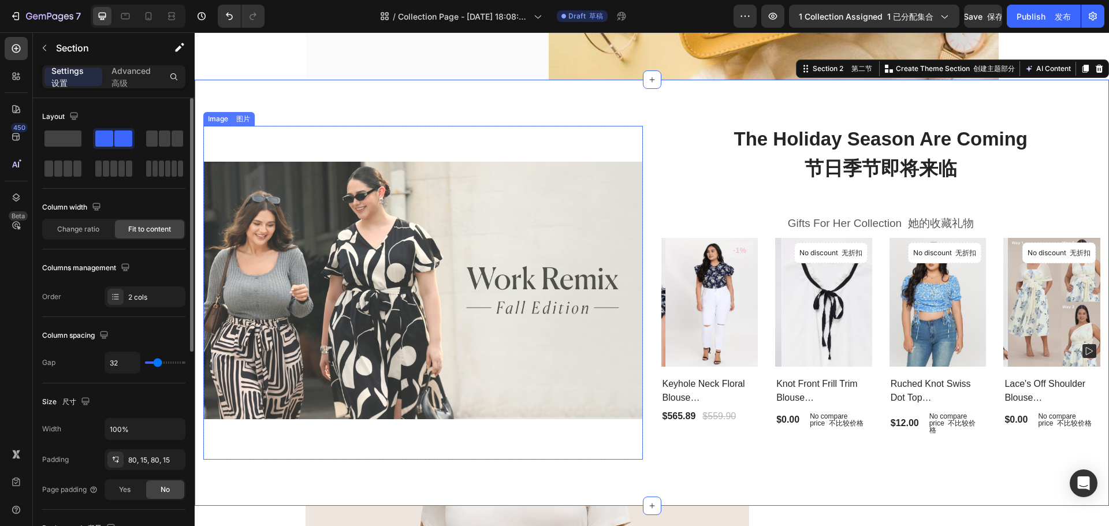
scroll to position [484, 0]
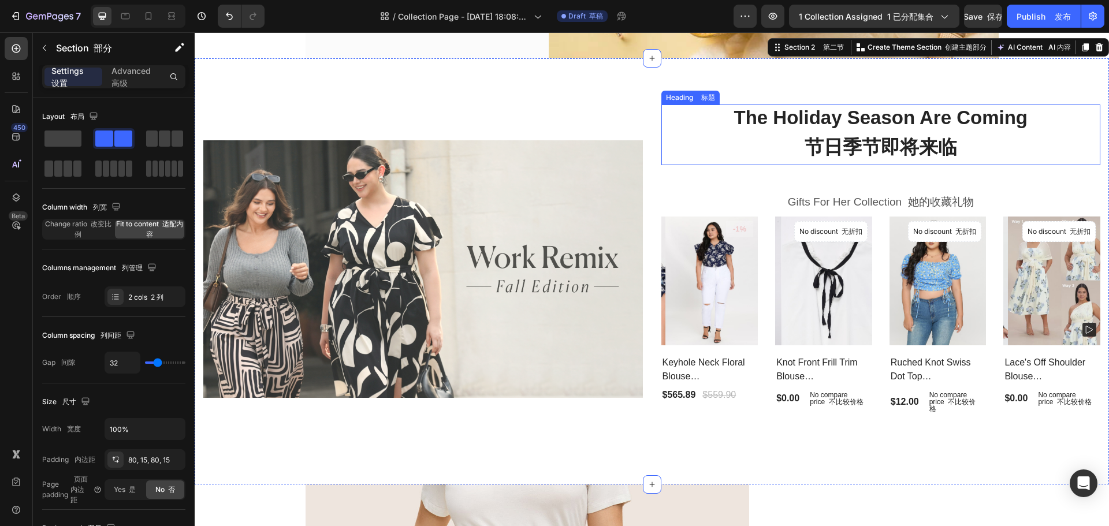
click at [782, 134] on p "The Holiday Season Are Coming 节日季节即将来临" at bounding box center [880, 135] width 437 height 59
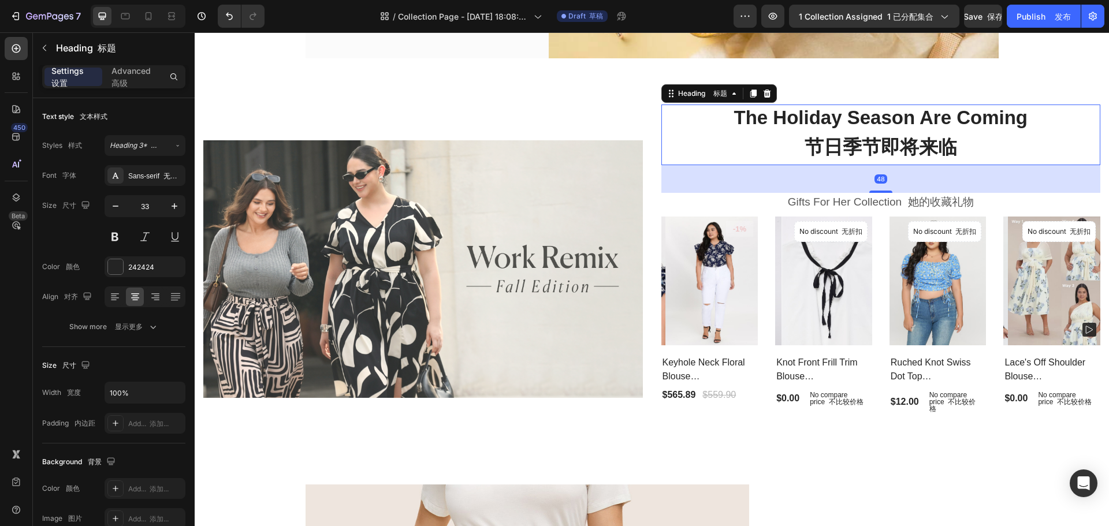
click at [759, 140] on p "The Holiday Season Are Coming 节日季节即将来临" at bounding box center [880, 135] width 437 height 59
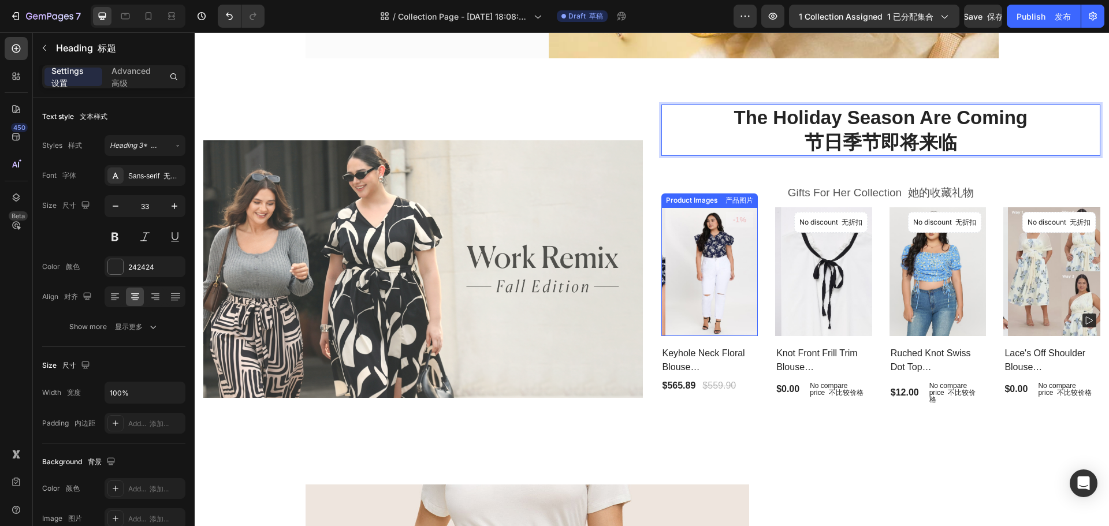
click at [699, 276] on img at bounding box center [713, 271] width 97 height 129
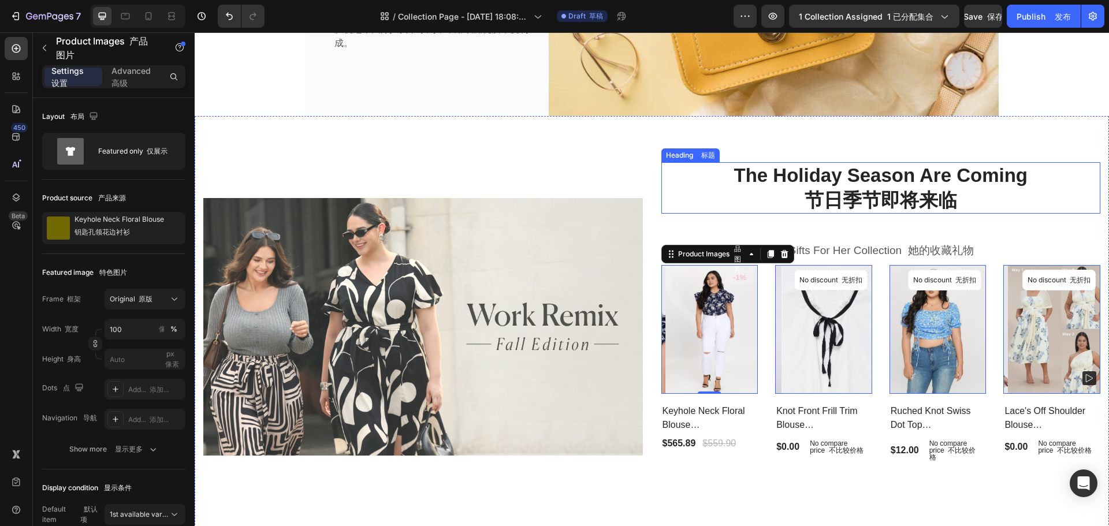
scroll to position [408, 0]
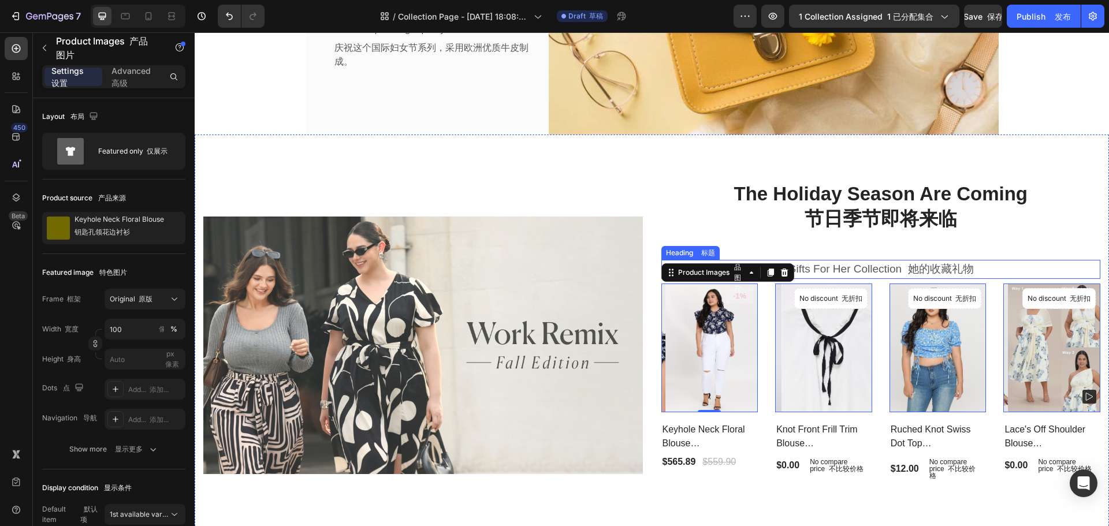
click at [877, 268] on p "Gifts For Her Collection 她的收藏礼物" at bounding box center [880, 269] width 437 height 17
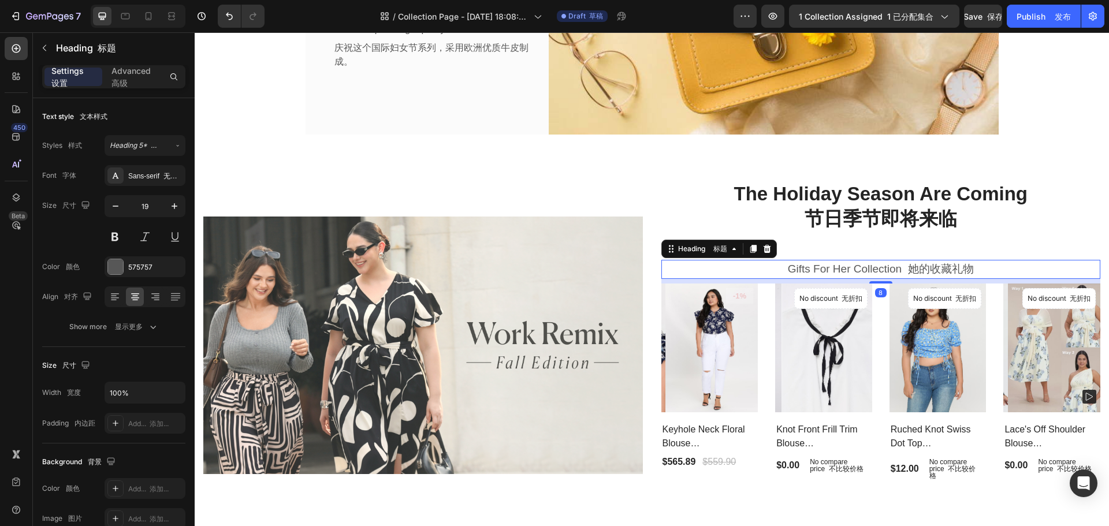
click at [867, 270] on p "Gifts For Her Collection 她的收藏礼物" at bounding box center [880, 269] width 437 height 17
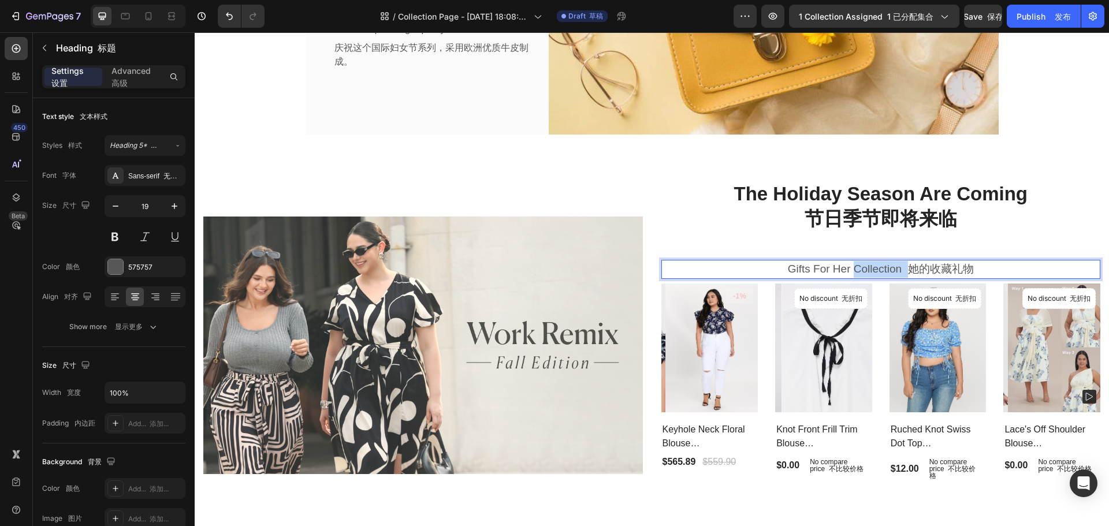
drag, startPoint x: 867, startPoint y: 270, endPoint x: 860, endPoint y: 269, distance: 7.0
click at [865, 270] on p "Gifts For Her Collection 她的收藏礼物" at bounding box center [880, 269] width 437 height 17
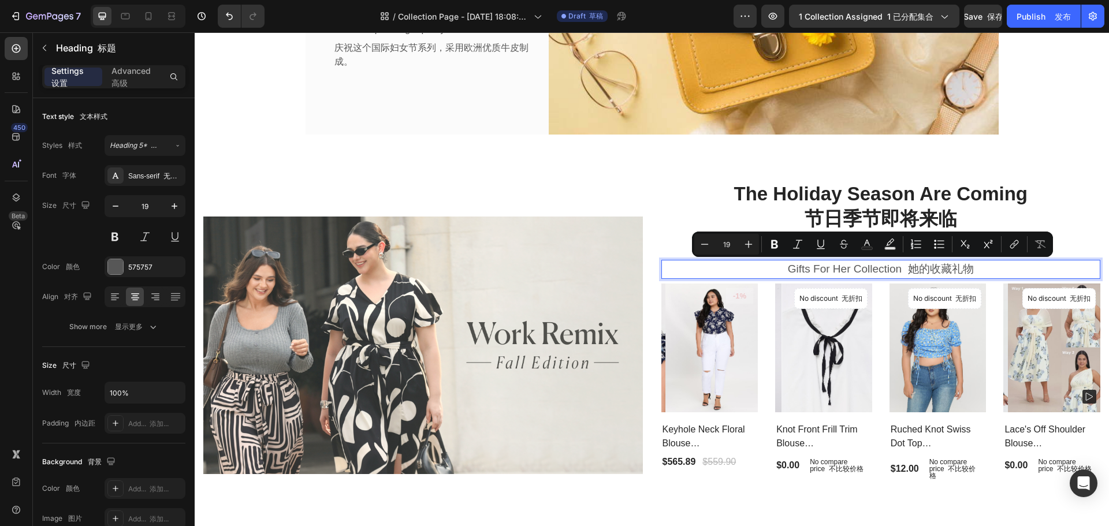
click at [790, 270] on p "Gifts For Her Collection 她的收藏礼物" at bounding box center [880, 269] width 437 height 17
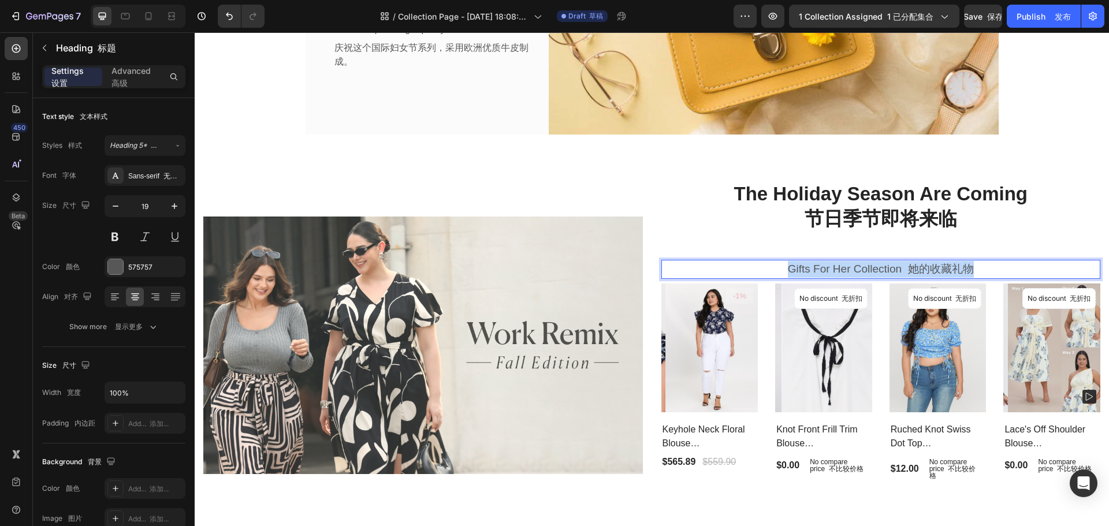
drag, startPoint x: 770, startPoint y: 270, endPoint x: 971, endPoint y: 268, distance: 200.9
click at [971, 268] on p "Gifts For Her Collection 她的收藏礼物" at bounding box center [880, 269] width 437 height 17
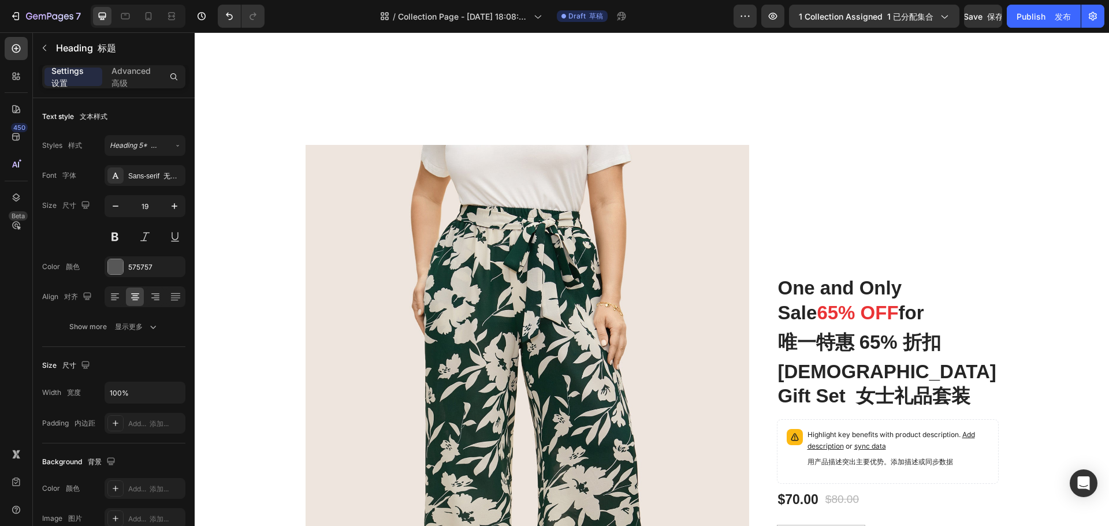
type input "16"
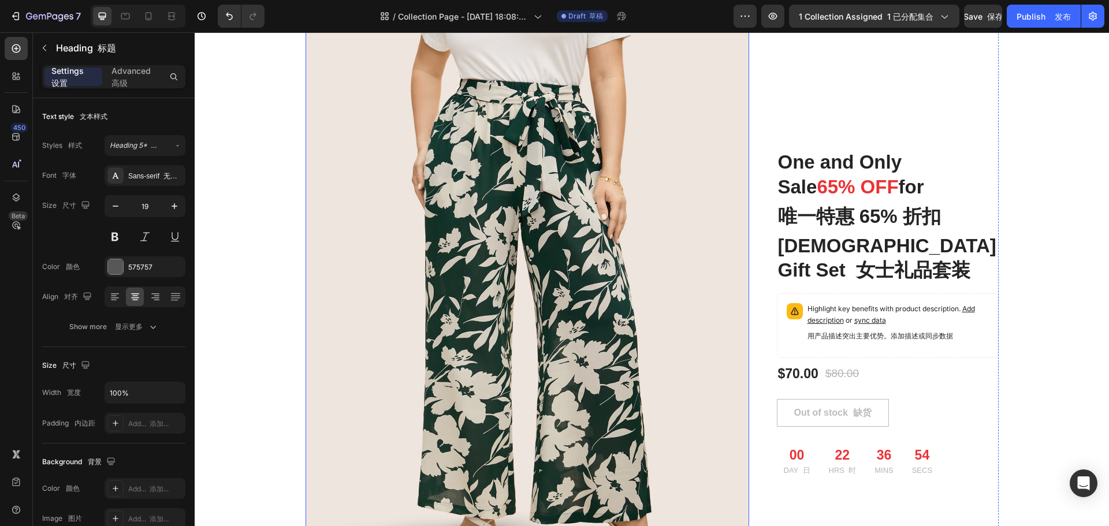
click at [545, 222] on img at bounding box center [526, 314] width 443 height 591
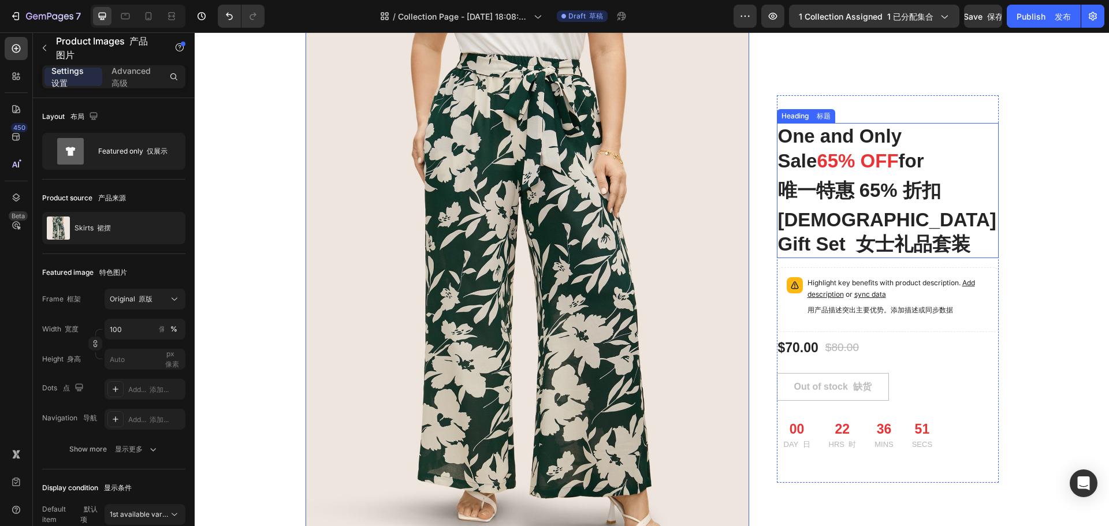
scroll to position [985, 0]
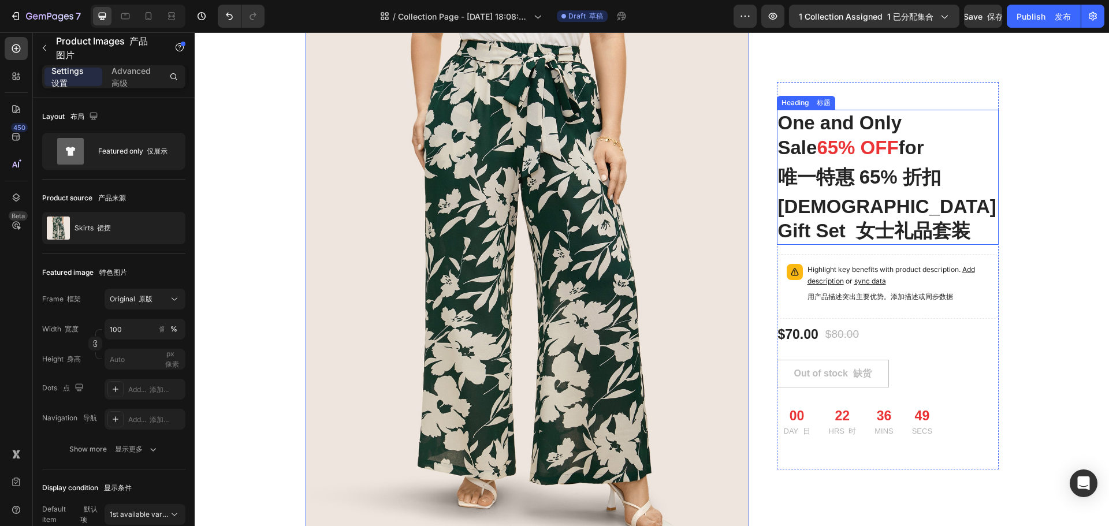
click at [851, 203] on p "[DEMOGRAPHIC_DATA] Gift Set 女士礼品套装" at bounding box center [887, 220] width 219 height 50
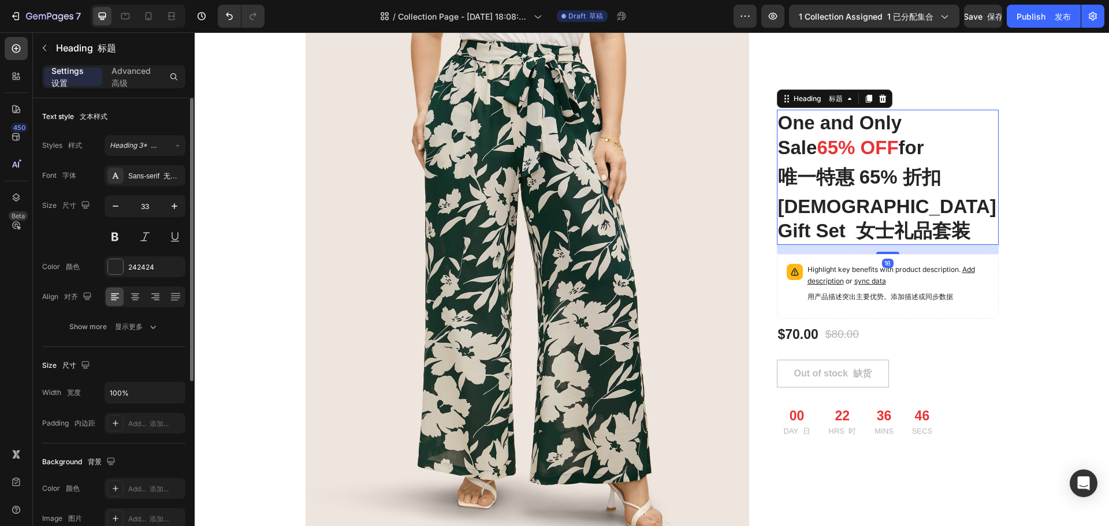
scroll to position [115, 0]
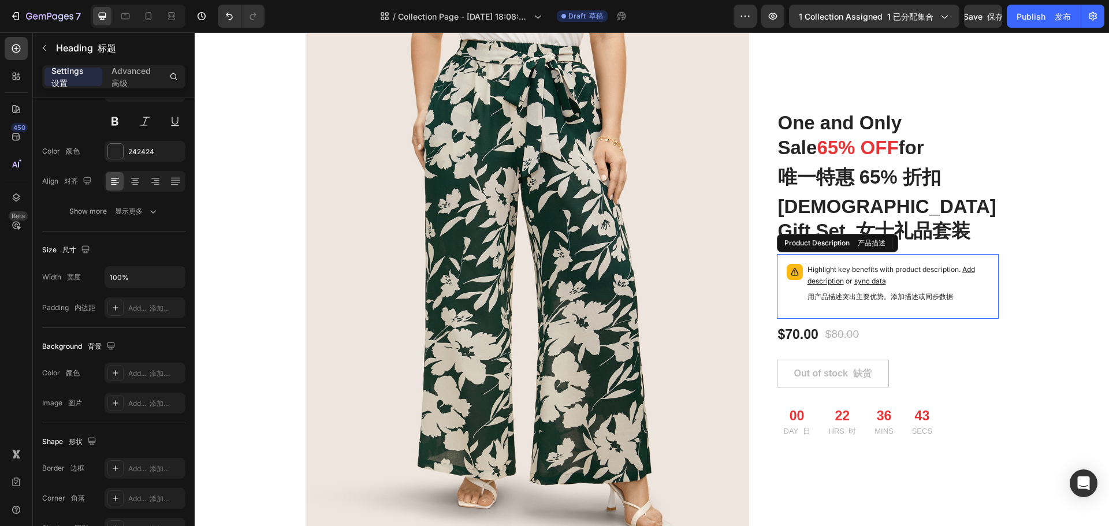
click at [874, 282] on span "sync data" at bounding box center [870, 281] width 32 height 9
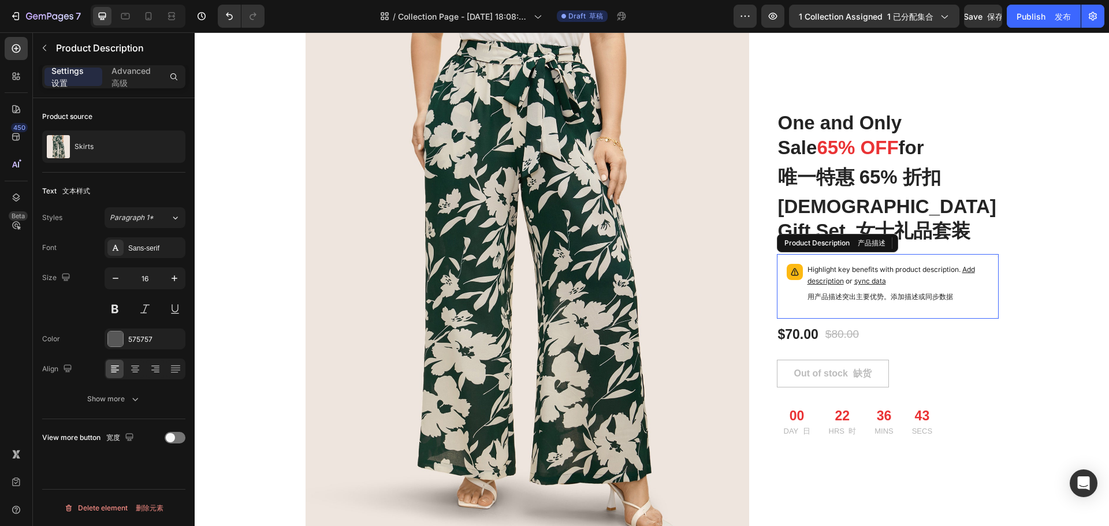
scroll to position [0, 0]
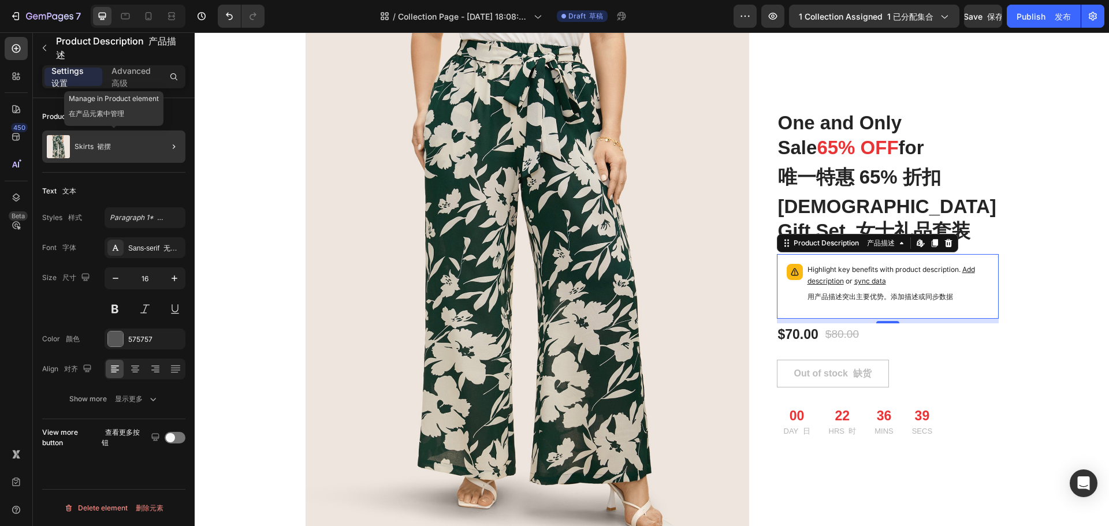
click at [109, 150] on font "裙摆" at bounding box center [104, 146] width 14 height 9
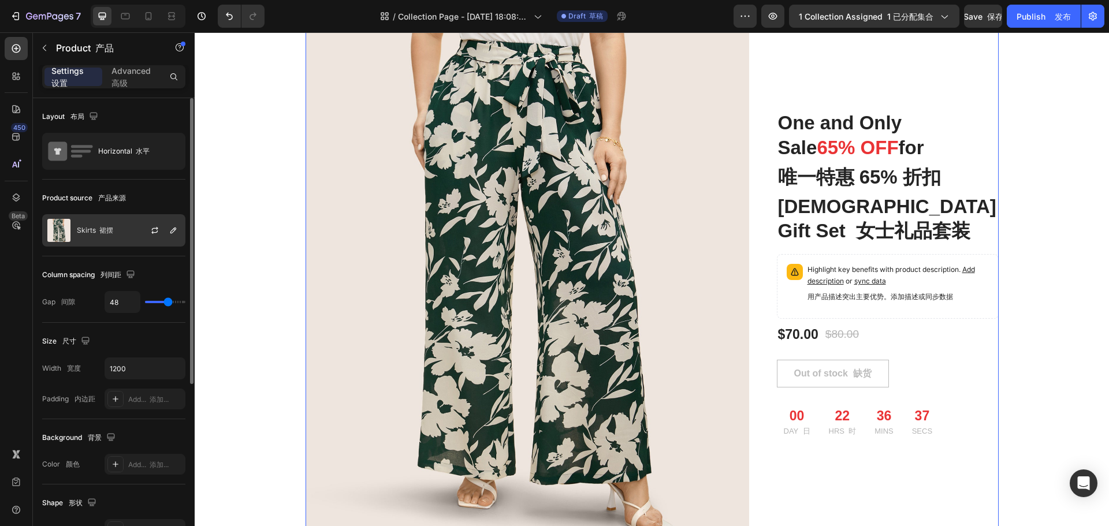
click at [150, 223] on div at bounding box center [159, 230] width 51 height 31
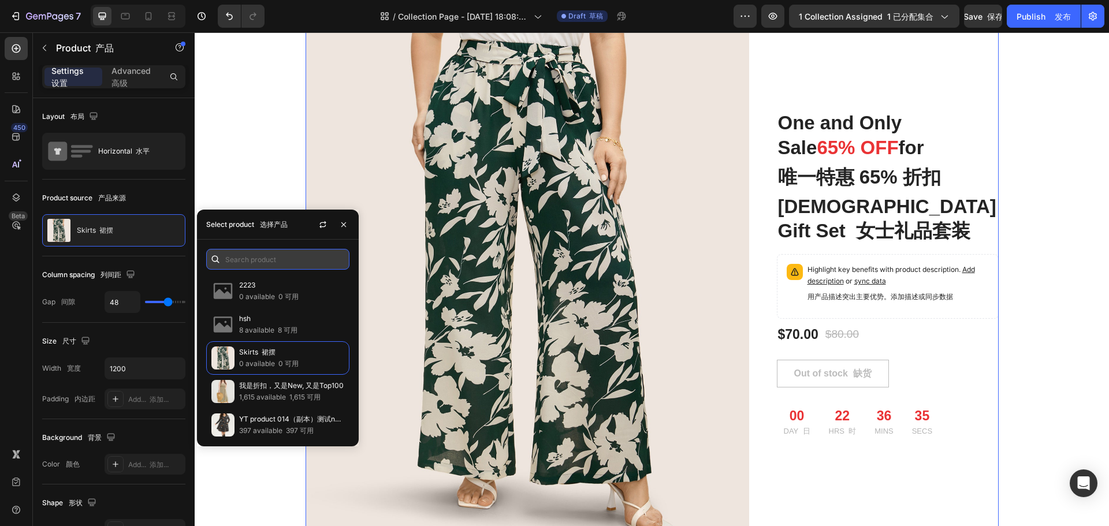
click at [290, 260] on input "text" at bounding box center [277, 259] width 143 height 21
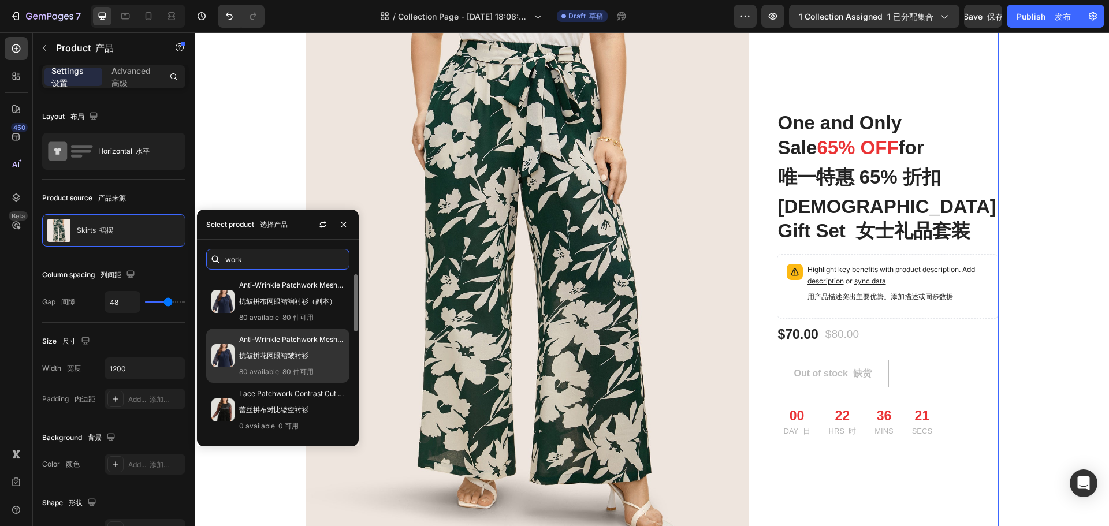
type input "work"
click at [292, 344] on p "Anti-Wrinkle Patchwork Mesh Pleated Blouse 抗皱拼花网眼褶皱衬衫" at bounding box center [291, 350] width 105 height 32
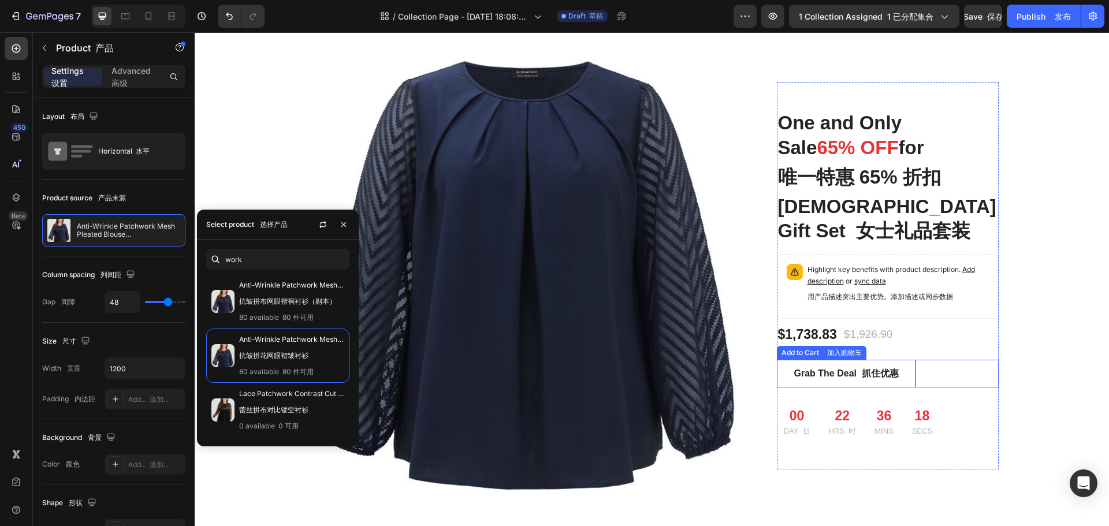
click at [983, 386] on div "Grab The Deal 抓住优惠 Add to Cart 加入购物车" at bounding box center [888, 374] width 222 height 28
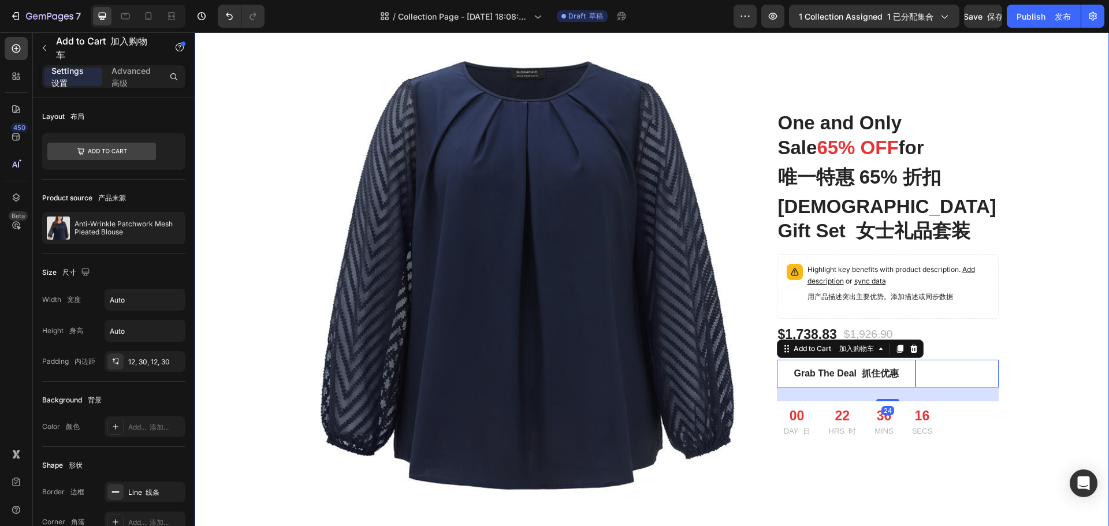
click at [1030, 340] on div "One and Only Sale 65% OFF for [DEMOGRAPHIC_DATA] Gift Set Heading Product Image…" at bounding box center [651, 275] width 897 height 591
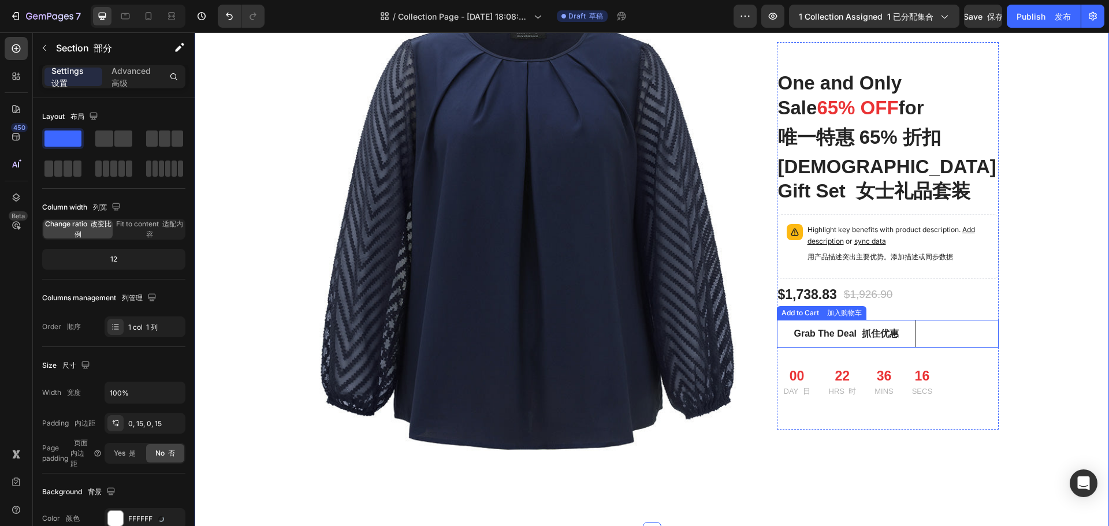
scroll to position [1043, 0]
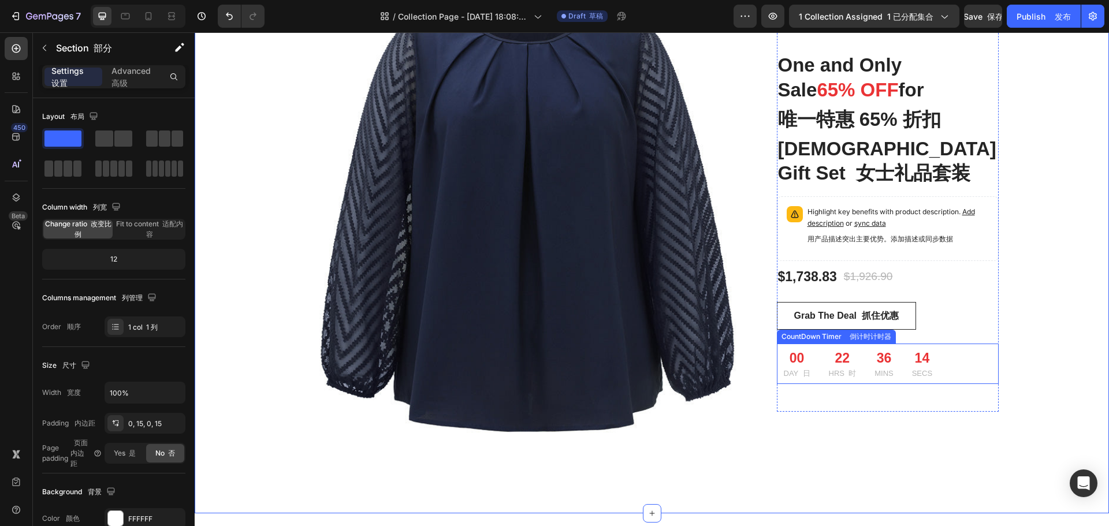
click at [874, 362] on div "36" at bounding box center [883, 358] width 19 height 20
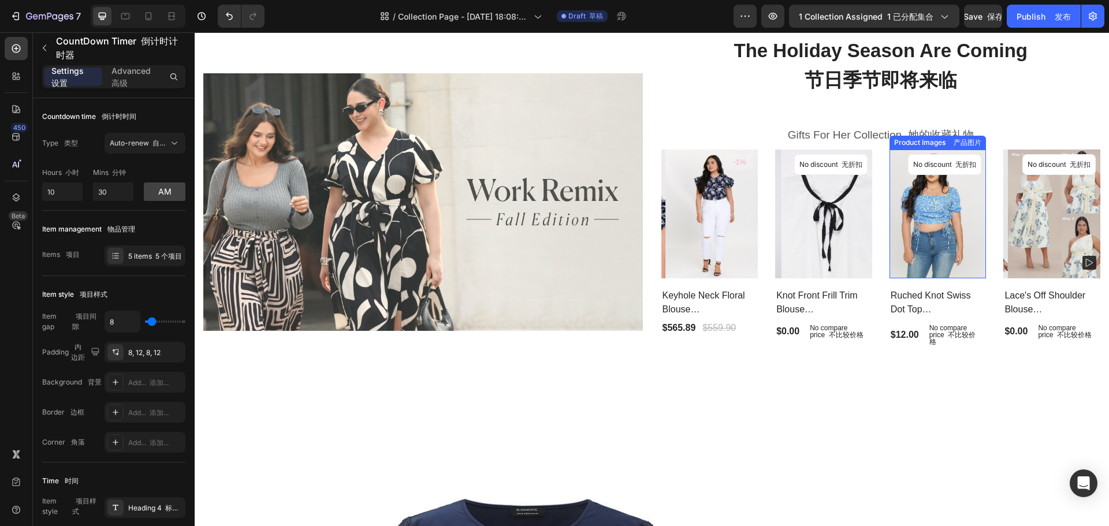
scroll to position [712, 0]
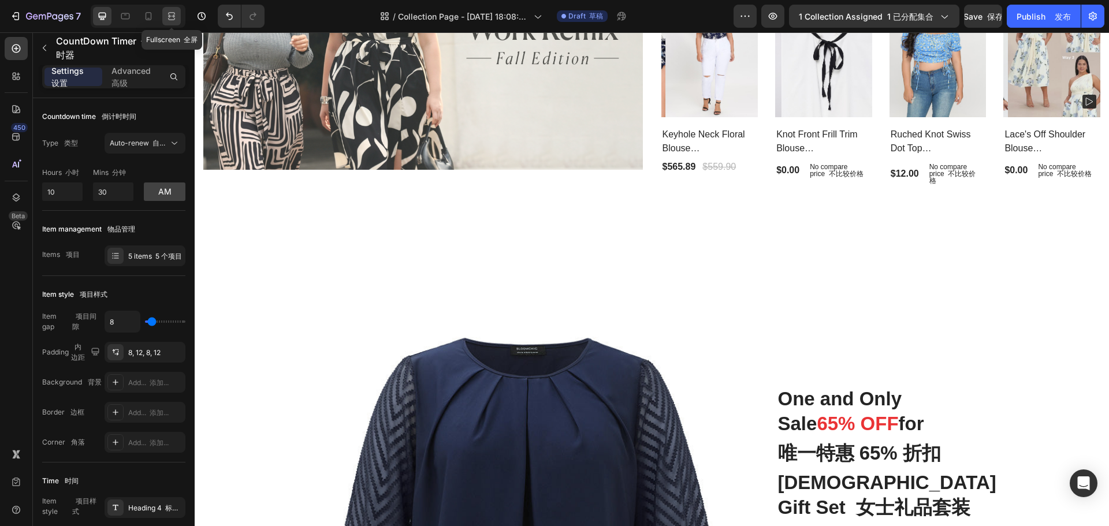
click at [167, 16] on icon at bounding box center [172, 16] width 12 height 12
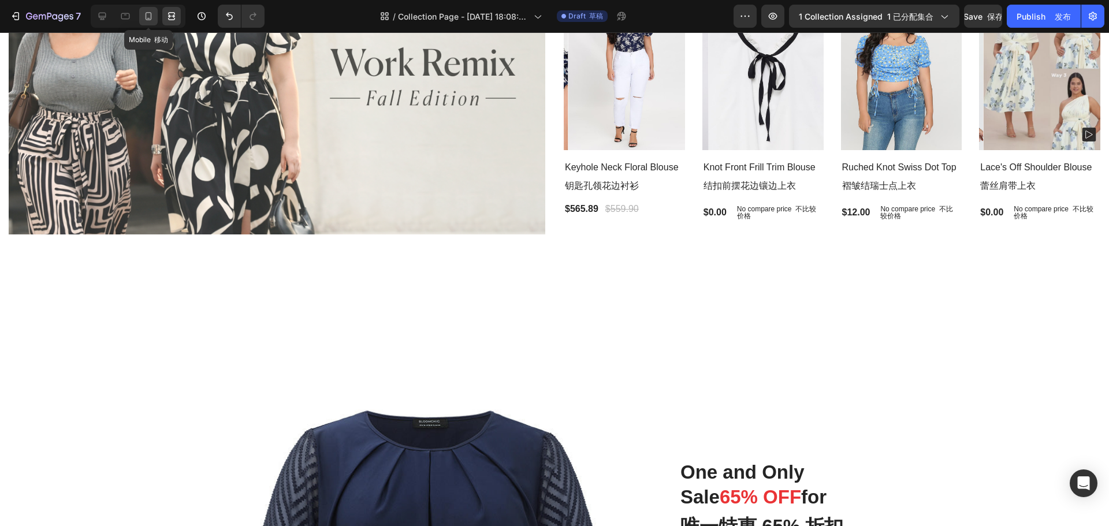
click at [142, 17] on div at bounding box center [148, 16] width 18 height 18
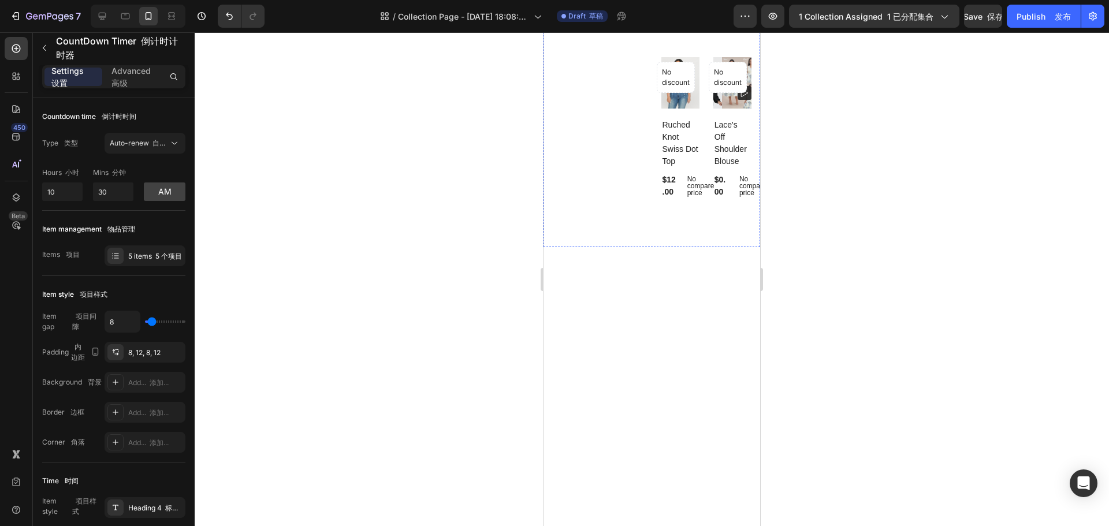
scroll to position [363, 0]
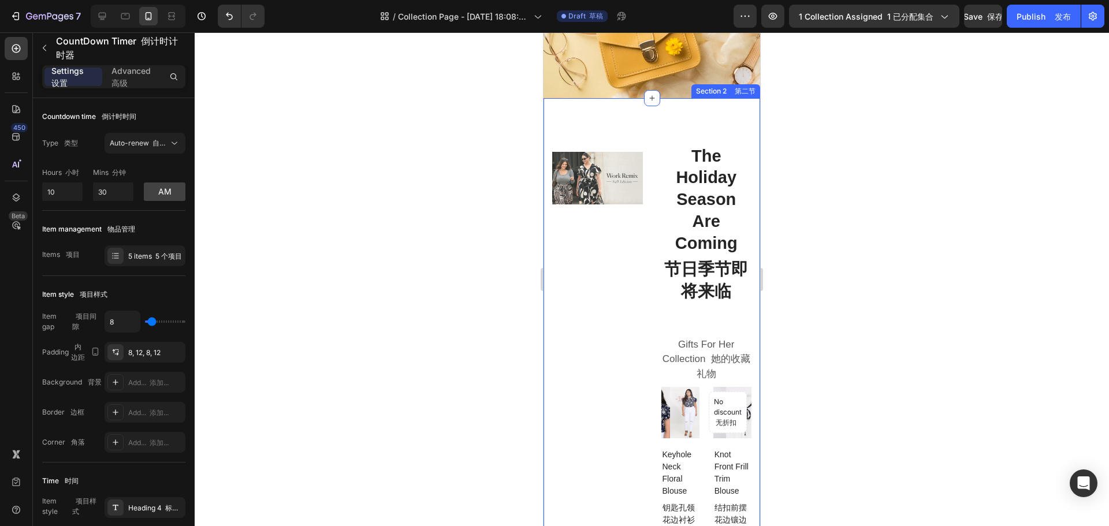
click at [684, 122] on div "Image 图片 Row 行 The Holiday Season Are Coming 节日季节即将来临 Heading 标题 Gifts For Her …" at bounding box center [651, 464] width 217 height 733
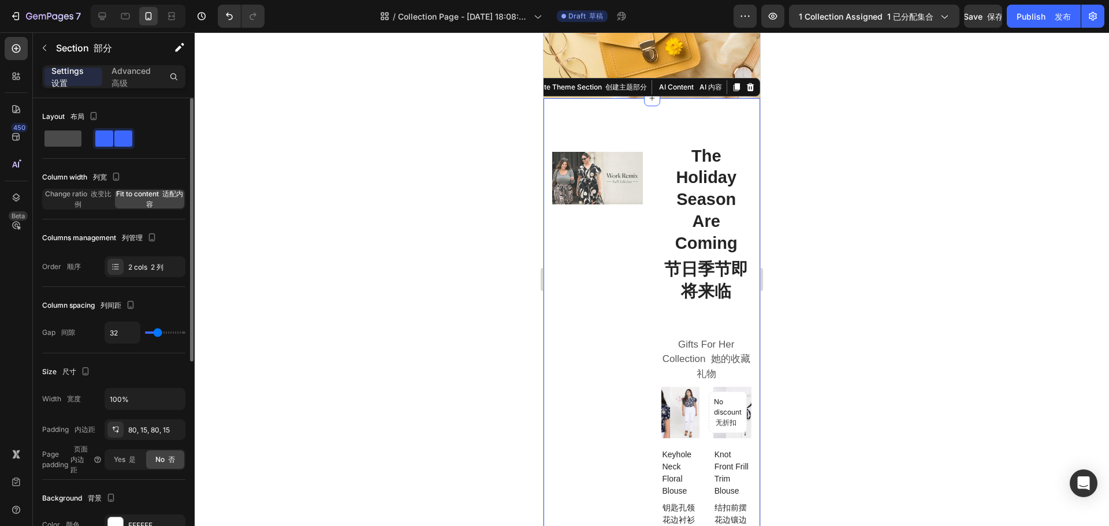
click at [57, 135] on span at bounding box center [62, 138] width 37 height 16
type input "0"
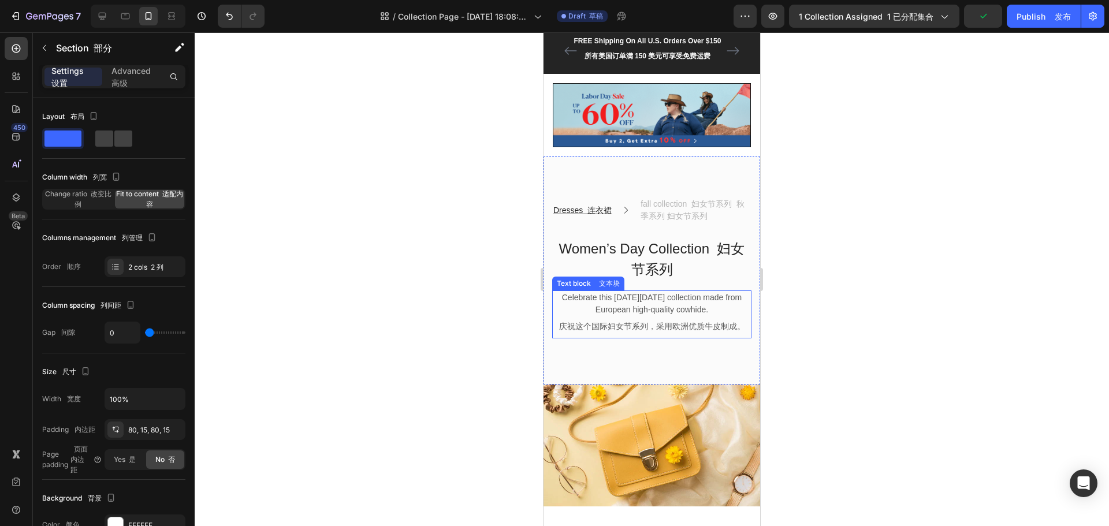
scroll to position [0, 0]
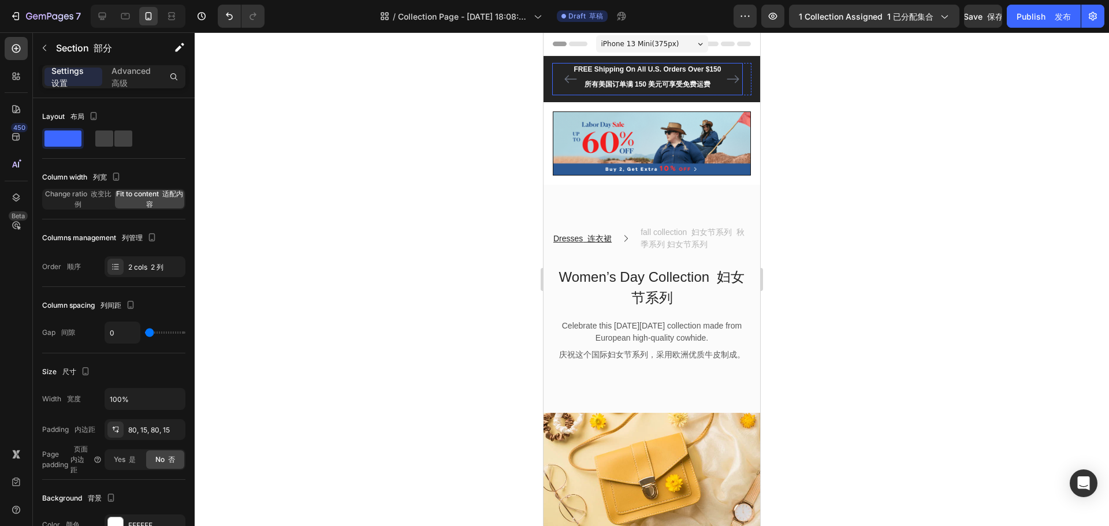
click at [650, 70] on p "FREE Shipping On All U.S. Orders Over $150 所有美国订单满 150 美元可享受免费运费" at bounding box center [647, 79] width 188 height 30
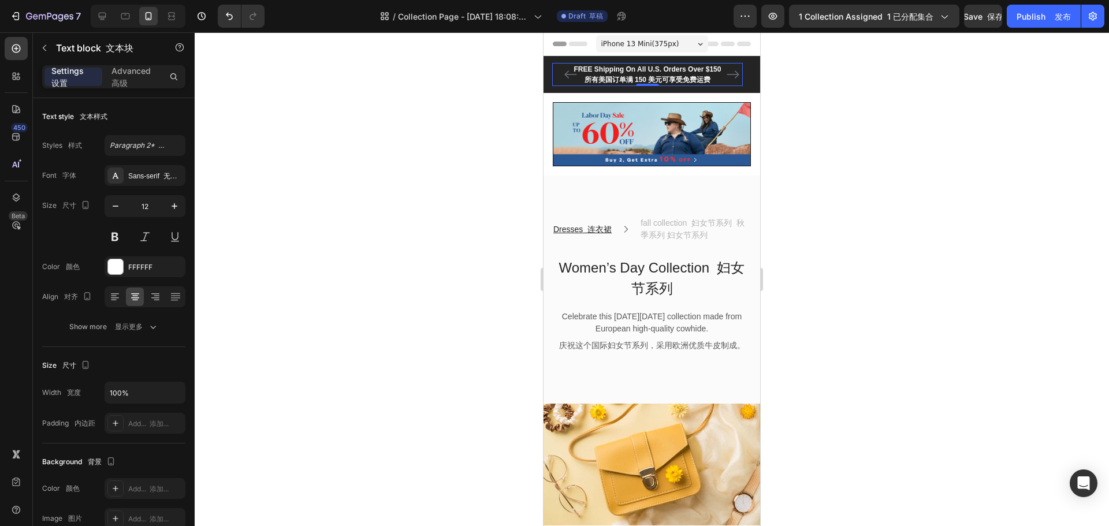
click at [692, 69] on p "FREE Shipping On All U.S. Orders Over $150 所有美国订单满 150 美元可享受免费运费" at bounding box center [647, 74] width 188 height 21
click at [691, 69] on p "FREE Shipping On All U.S. Orders Over $150 所有美国订单满 150 美元可享受免费运费" at bounding box center [647, 74] width 188 height 21
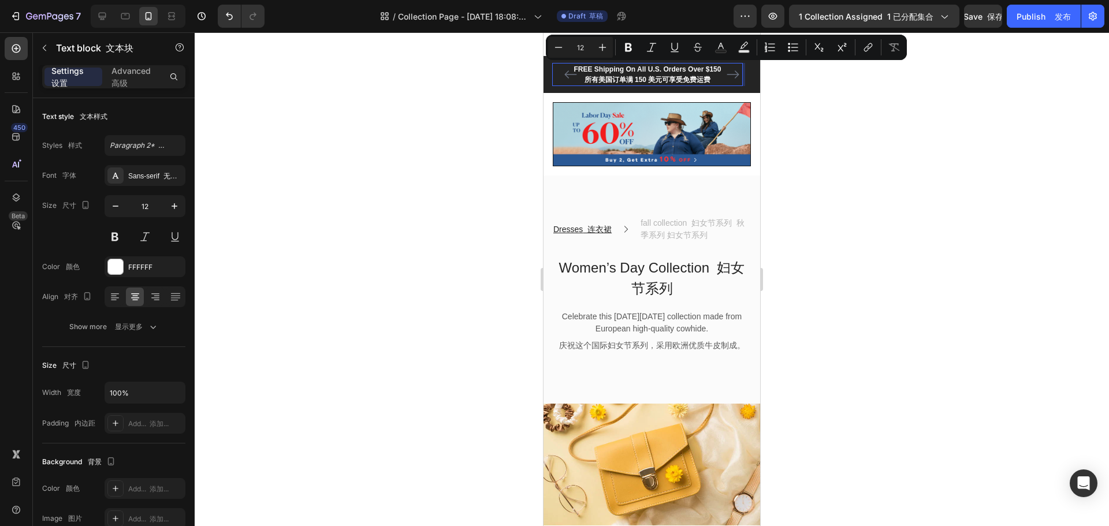
click at [615, 69] on p "FREE Shipping On All U.S. Orders Over $150 所有美国订单满 150 美元可享受免费运费" at bounding box center [647, 74] width 188 height 21
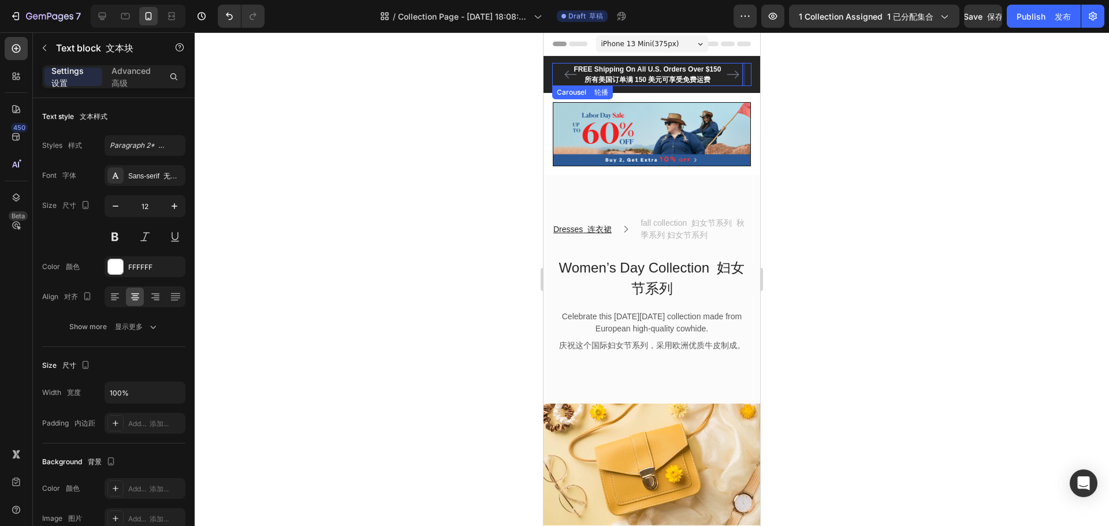
click at [723, 67] on button "Carousel Next Arrow" at bounding box center [732, 74] width 18 height 18
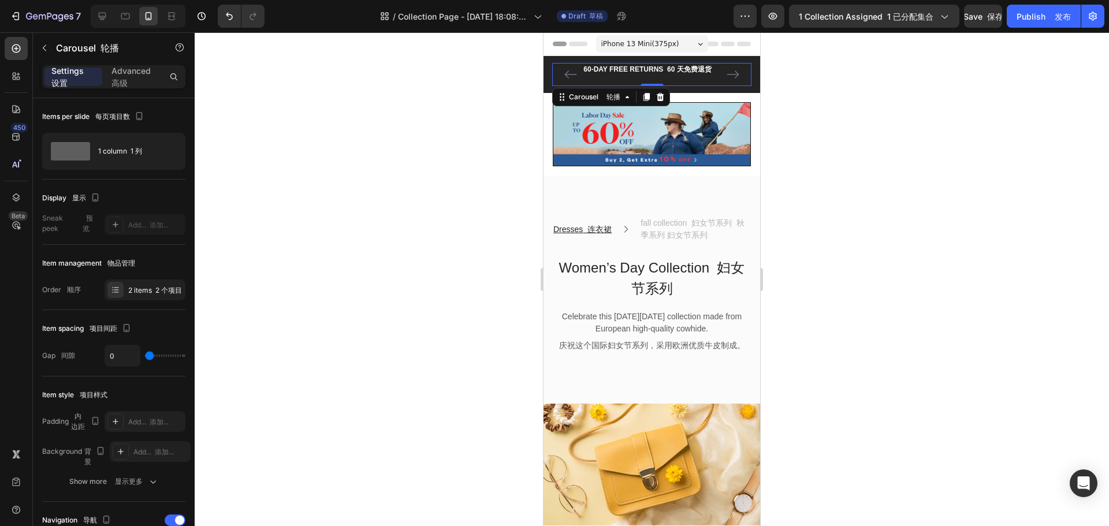
click at [566, 72] on icon "Carousel Back Arrow" at bounding box center [571, 75] width 14 height 14
click at [700, 67] on p "FREE Shipping On All U.S. Orders Over $150 所有美国订单满 150 美元可享受免费运费" at bounding box center [647, 74] width 188 height 21
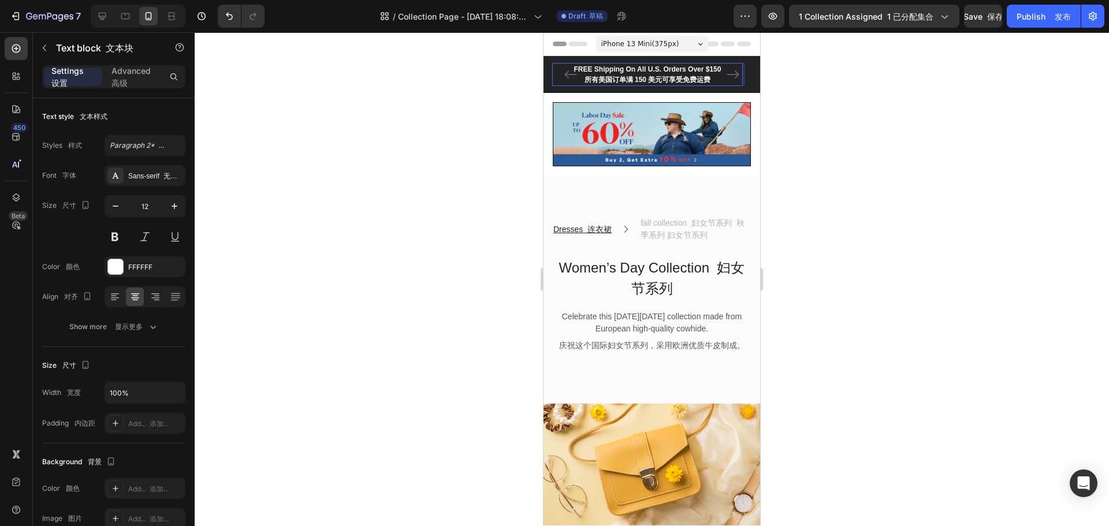
click at [714, 70] on p "FREE Shipping On All U.S. Orders Over $150 所有美国订单满 150 美元可享受免费运费" at bounding box center [647, 74] width 188 height 21
click at [711, 70] on p "FREE Shipping On All U.S. Orders Over $150 所有美国订单满 150 美元可享受免费运费" at bounding box center [647, 74] width 188 height 21
drag, startPoint x: 911, startPoint y: 173, endPoint x: 896, endPoint y: 171, distance: 15.1
click at [909, 172] on div at bounding box center [652, 279] width 914 height 494
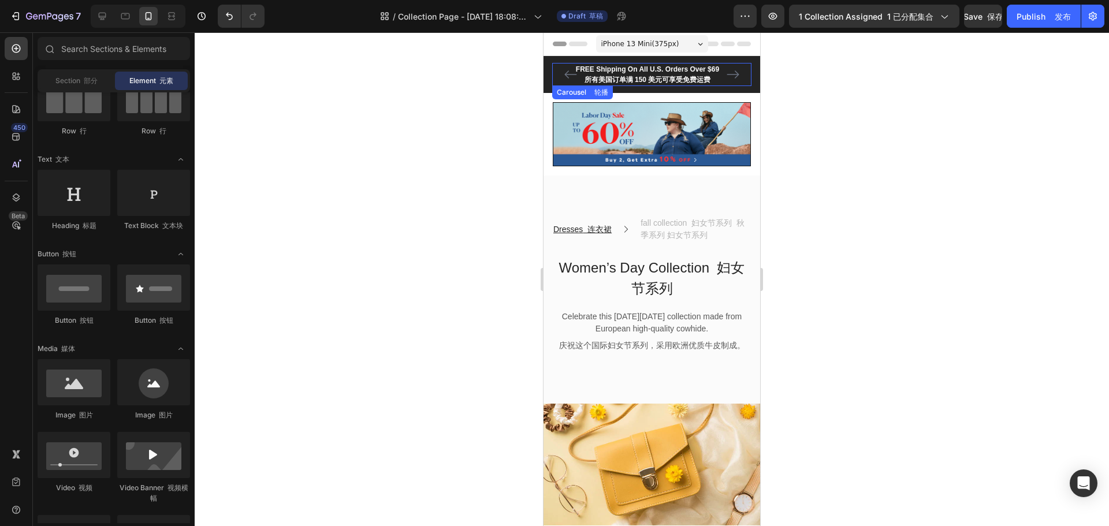
click at [728, 74] on icon "Carousel Next Arrow" at bounding box center [733, 75] width 14 height 14
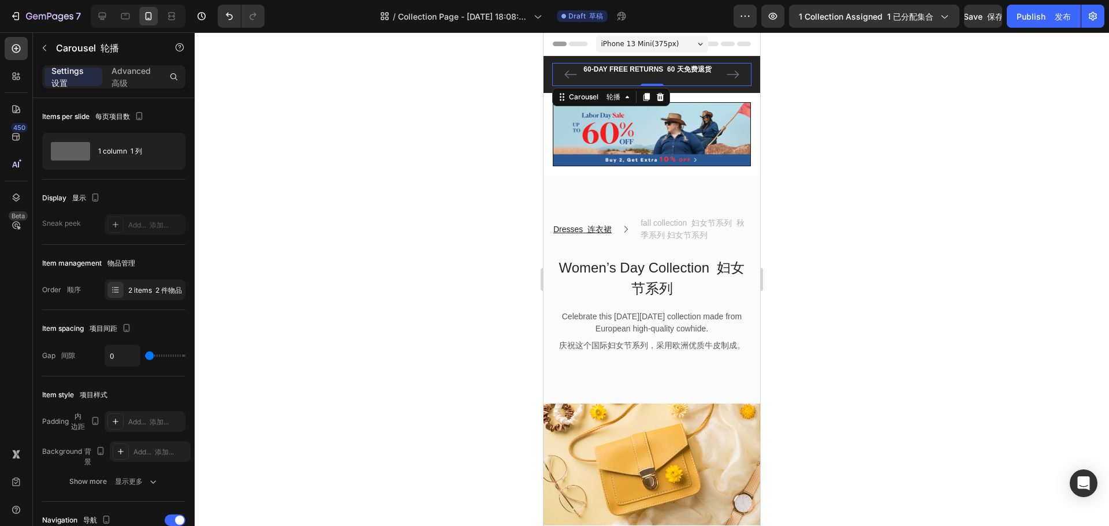
click at [568, 72] on icon "Carousel Back Arrow" at bounding box center [570, 74] width 12 height 8
drag, startPoint x: 674, startPoint y: 70, endPoint x: 659, endPoint y: 79, distance: 17.6
click at [674, 70] on p "FREE Shipping On All U.S. Orders Over $69 所有美国订单满 150 美元可享受免费运费" at bounding box center [647, 74] width 188 height 21
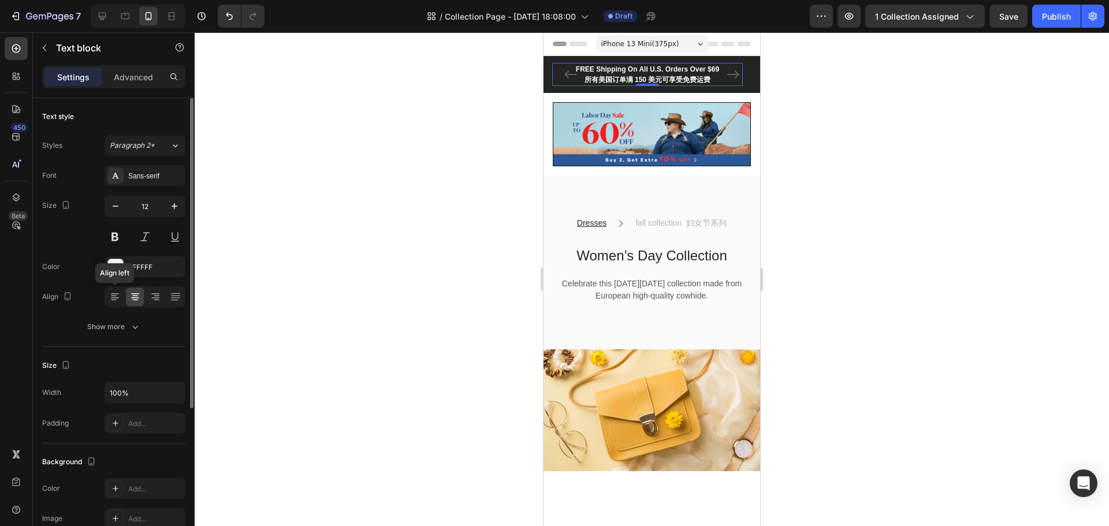
scroll to position [58, 0]
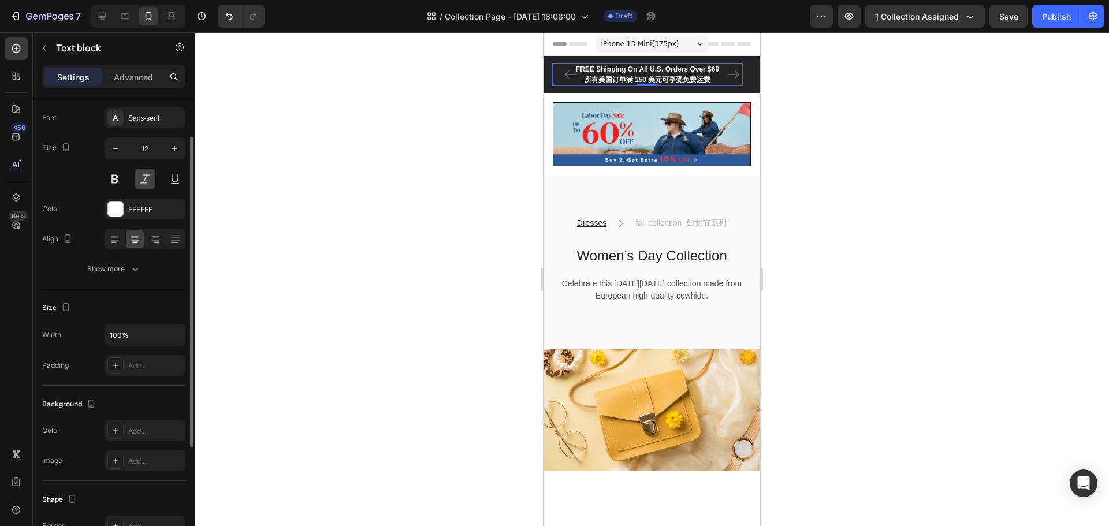
click at [146, 183] on button at bounding box center [145, 179] width 21 height 21
click at [712, 81] on p "FREE Shipping On All U.S. Orders Over $69 所有美国订单满 150 美元可享受免费运费" at bounding box center [647, 74] width 188 height 21
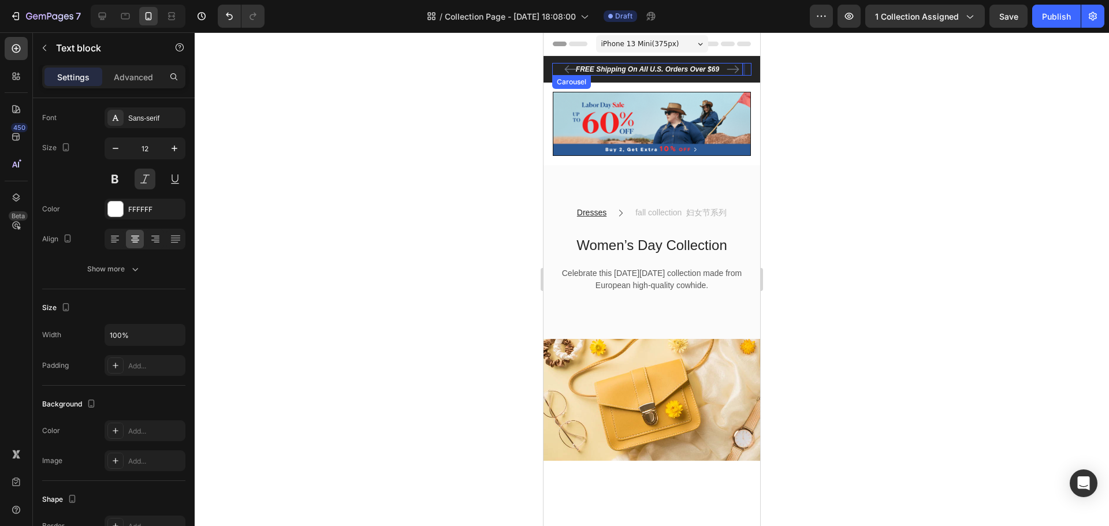
click at [729, 69] on icon "Carousel Next Arrow" at bounding box center [733, 69] width 12 height 8
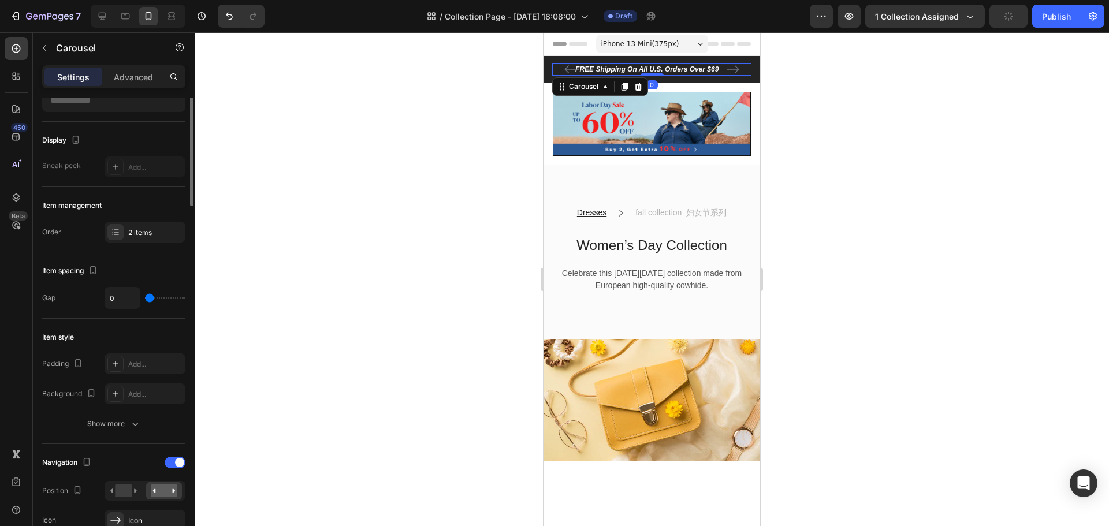
scroll to position [0, 0]
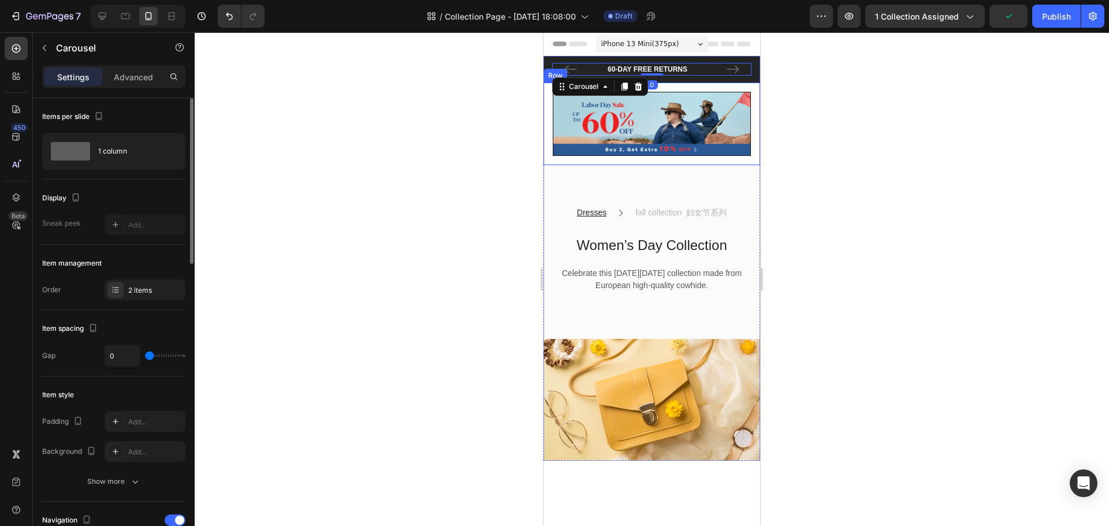
click at [808, 122] on div at bounding box center [652, 279] width 914 height 494
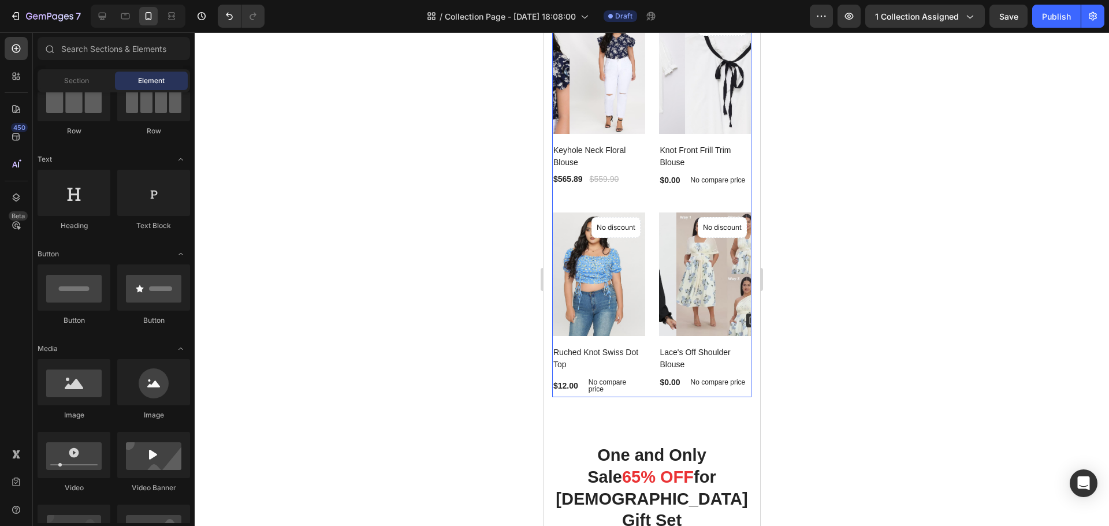
scroll to position [577, 0]
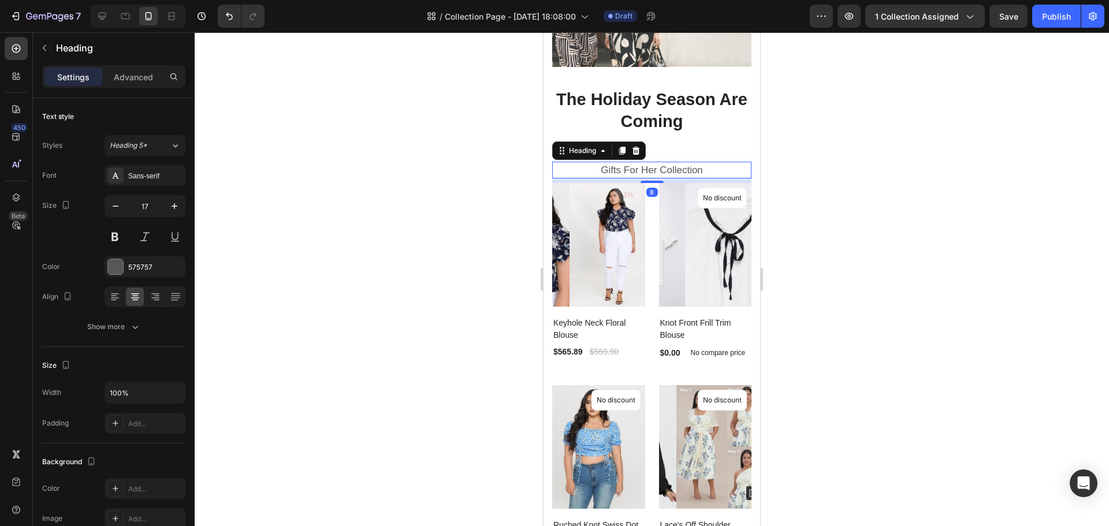
click at [625, 165] on p "Gifts For Her Collection" at bounding box center [651, 170] width 197 height 15
click at [839, 174] on div at bounding box center [652, 279] width 914 height 494
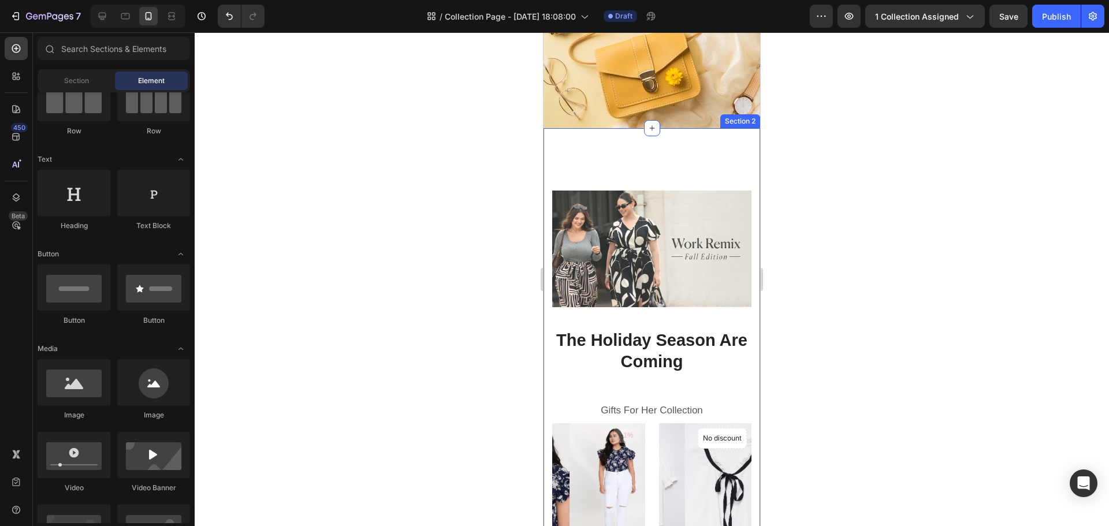
scroll to position [346, 0]
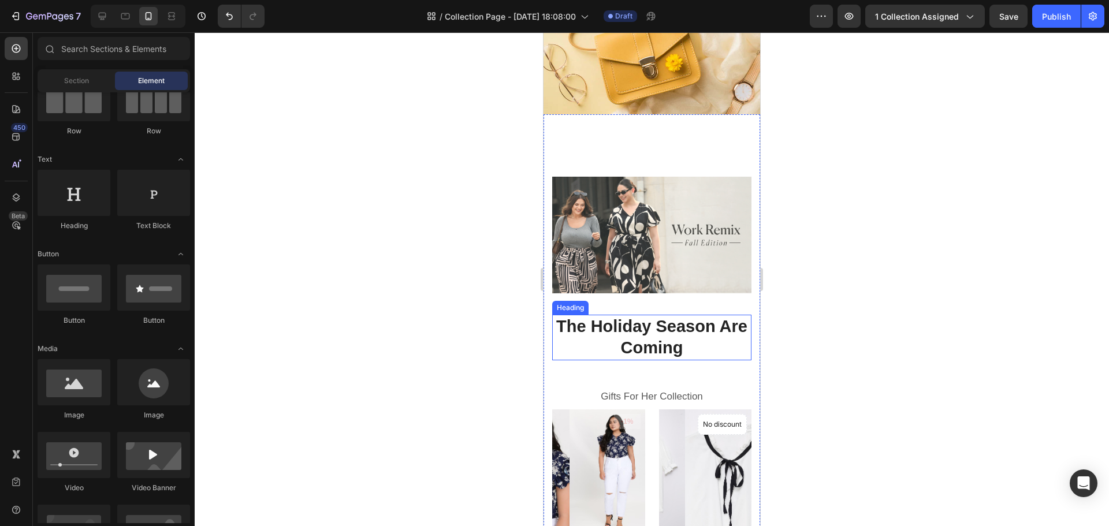
click at [636, 327] on p "The Holiday Season Are Coming" at bounding box center [651, 337] width 197 height 43
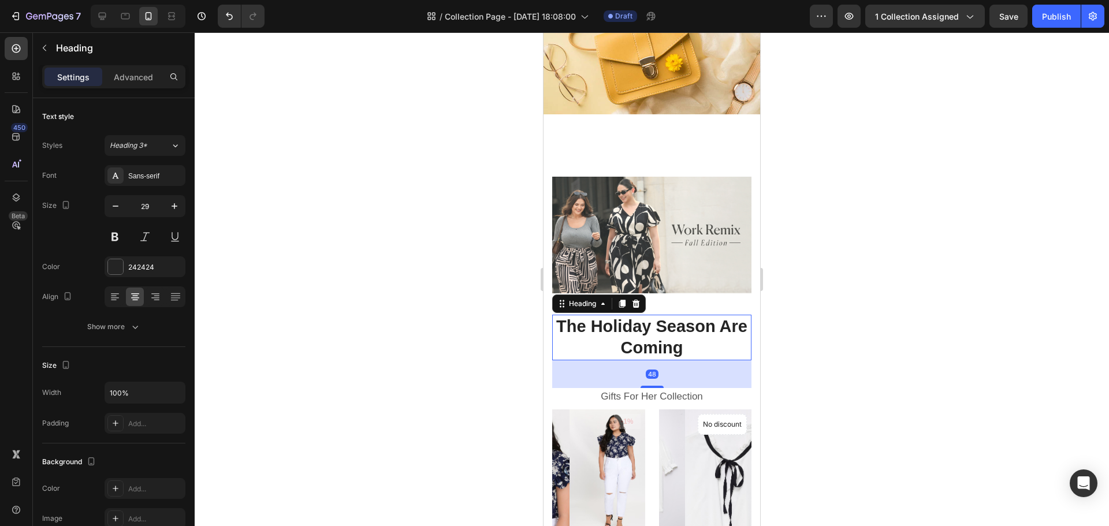
click at [636, 327] on p "The Holiday Season Are Coming" at bounding box center [651, 337] width 197 height 43
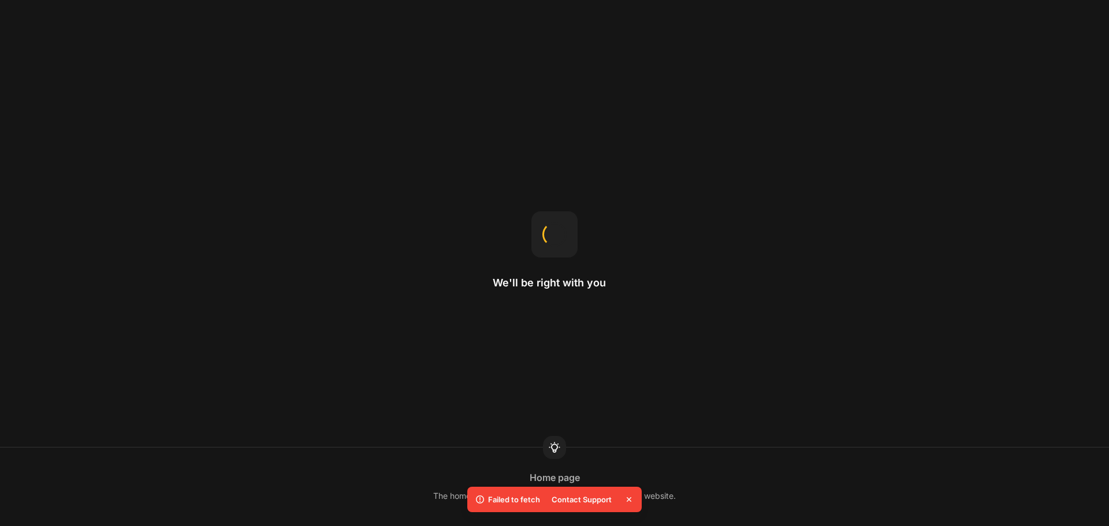
click at [586, 500] on div "Contact Support" at bounding box center [581, 499] width 74 height 16
click at [513, 503] on p "Failed to fetch" at bounding box center [514, 500] width 52 height 12
click at [629, 495] on icon at bounding box center [629, 500] width 12 height 12
